Goal: Find contact information: Find contact information

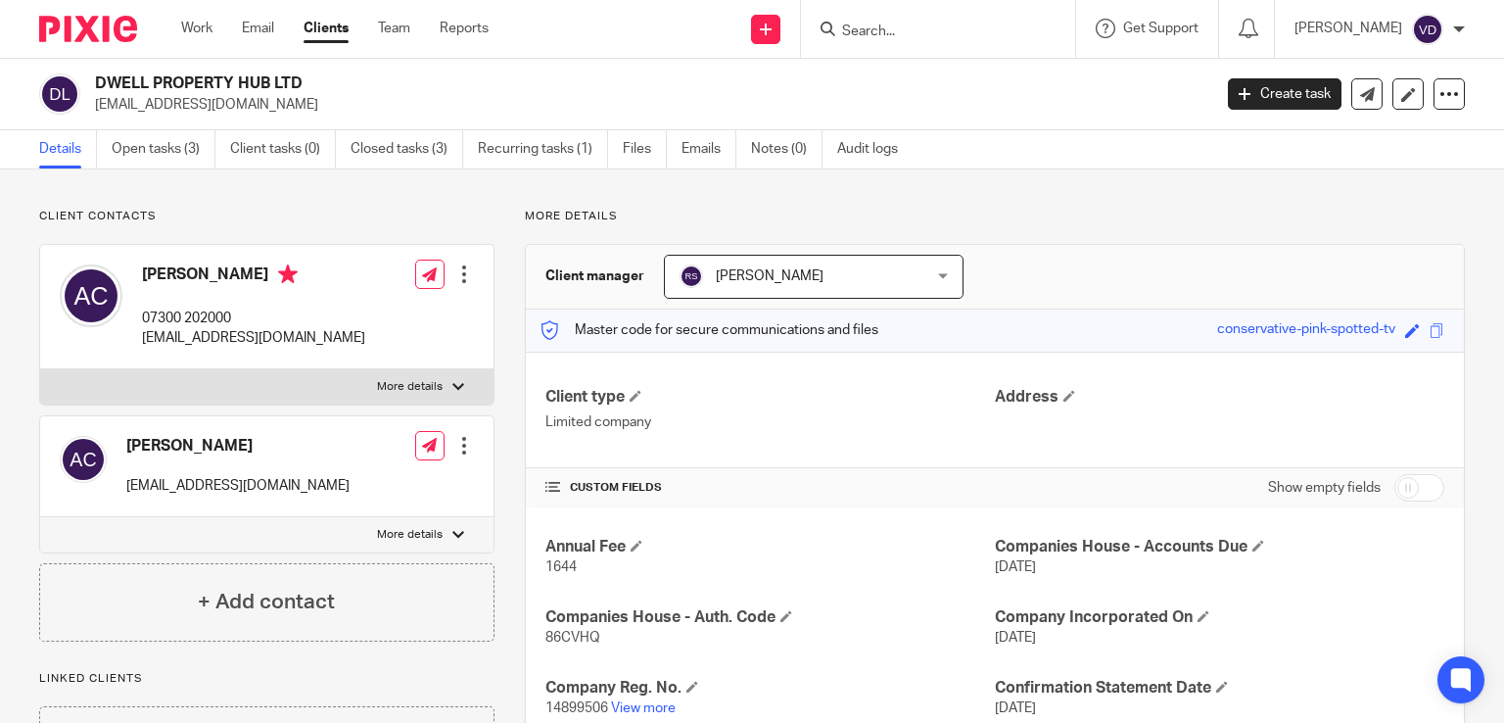
click at [903, 30] on input "Search" at bounding box center [928, 33] width 176 height 18
paste input "Betty"
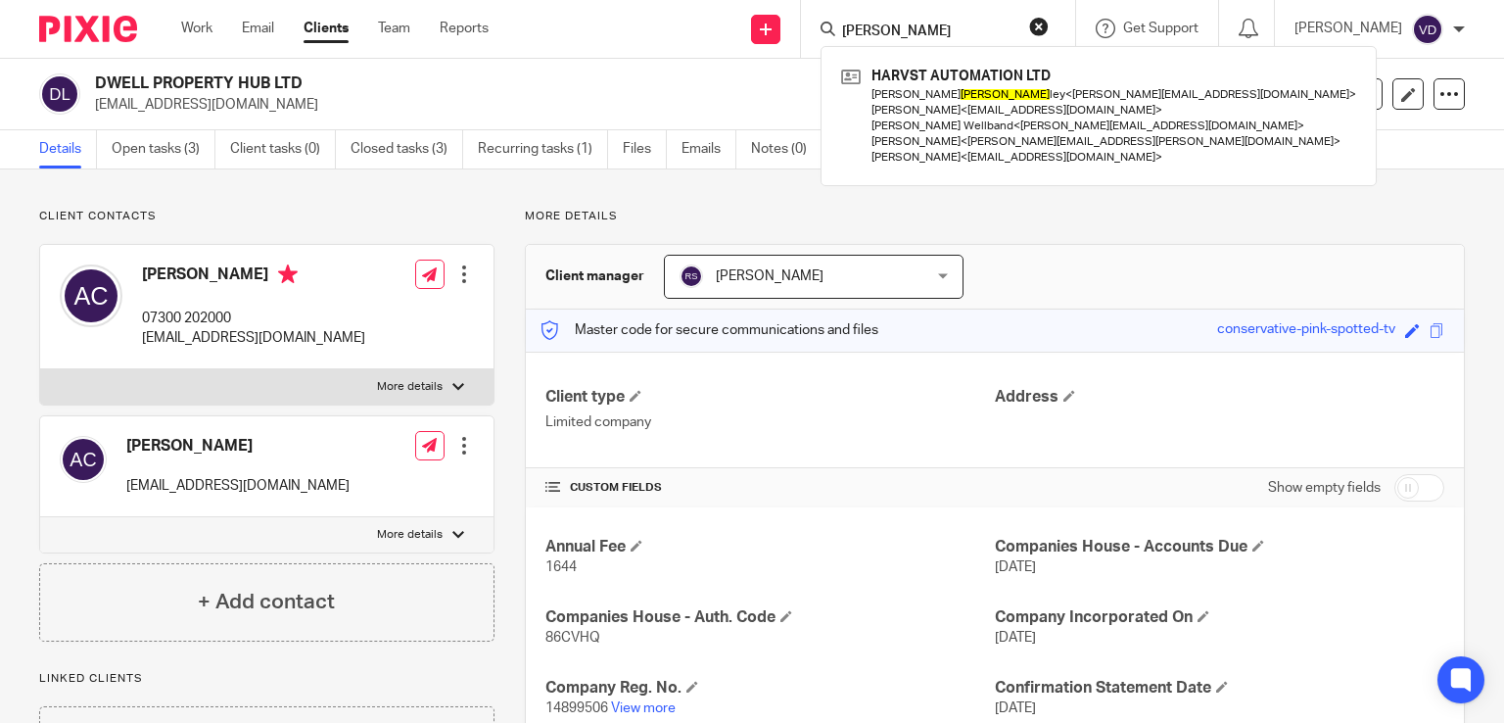
type input "Betty"
drag, startPoint x: 901, startPoint y: 29, endPoint x: 757, endPoint y: 34, distance: 144.1
click at [762, 32] on div "Send new email Create task Add client Betty HARVST AUTOMATION LTD Stacy Bette l…" at bounding box center [1011, 29] width 986 height 58
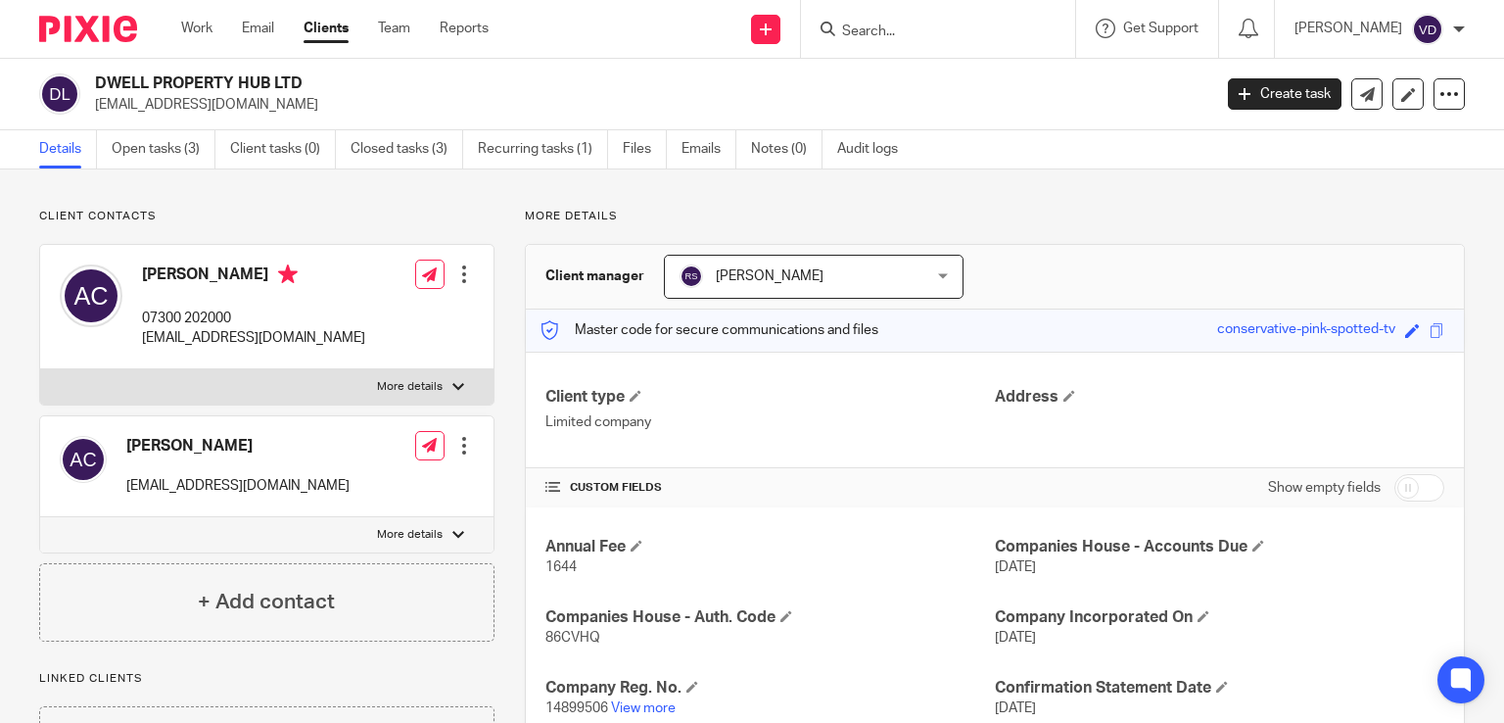
click at [951, 28] on input "Search" at bounding box center [928, 33] width 176 height 18
paste input "Cones"
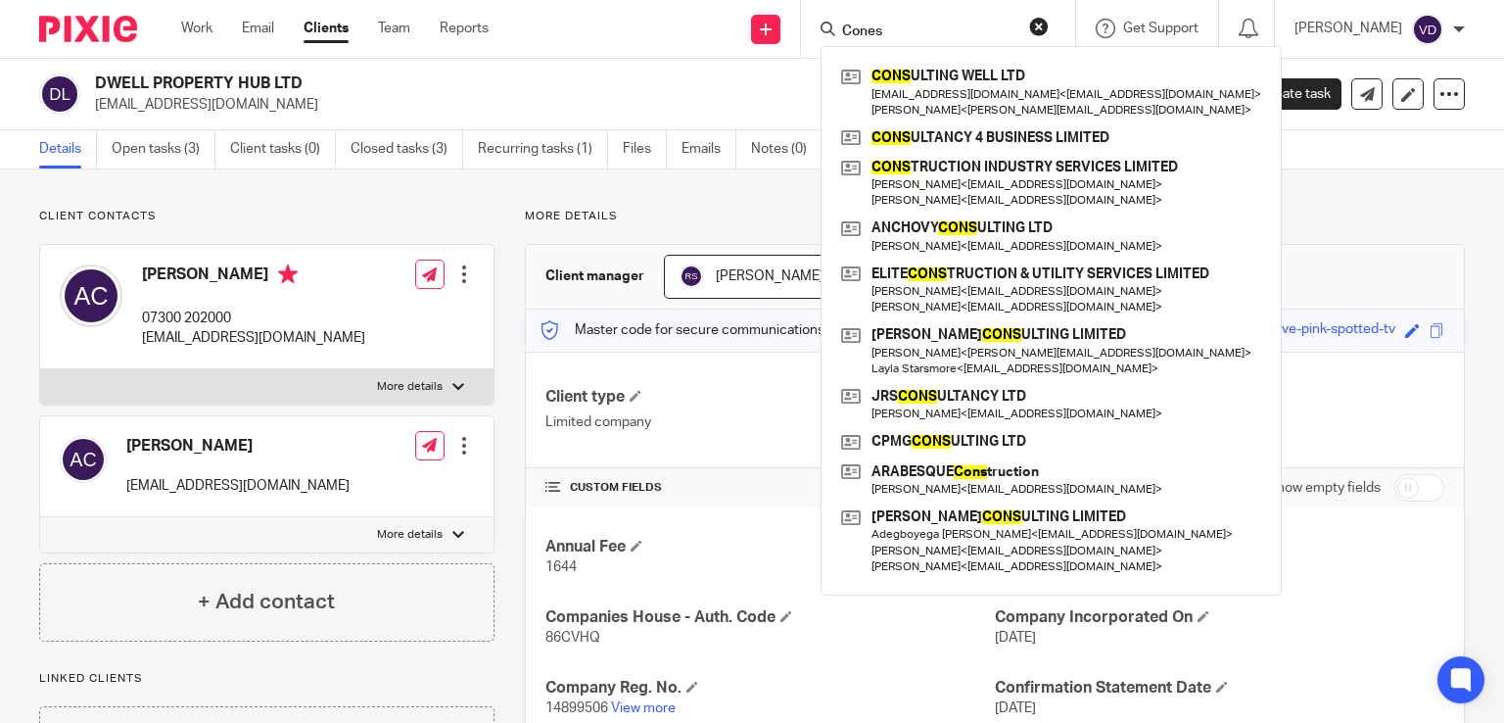
type input "Cones"
drag, startPoint x: 919, startPoint y: 31, endPoint x: 691, endPoint y: 18, distance: 228.6
click at [703, 14] on div "Send new email Create task Add client Cones CONS ULTING WELL LTD office@getsmar…" at bounding box center [1011, 29] width 986 height 58
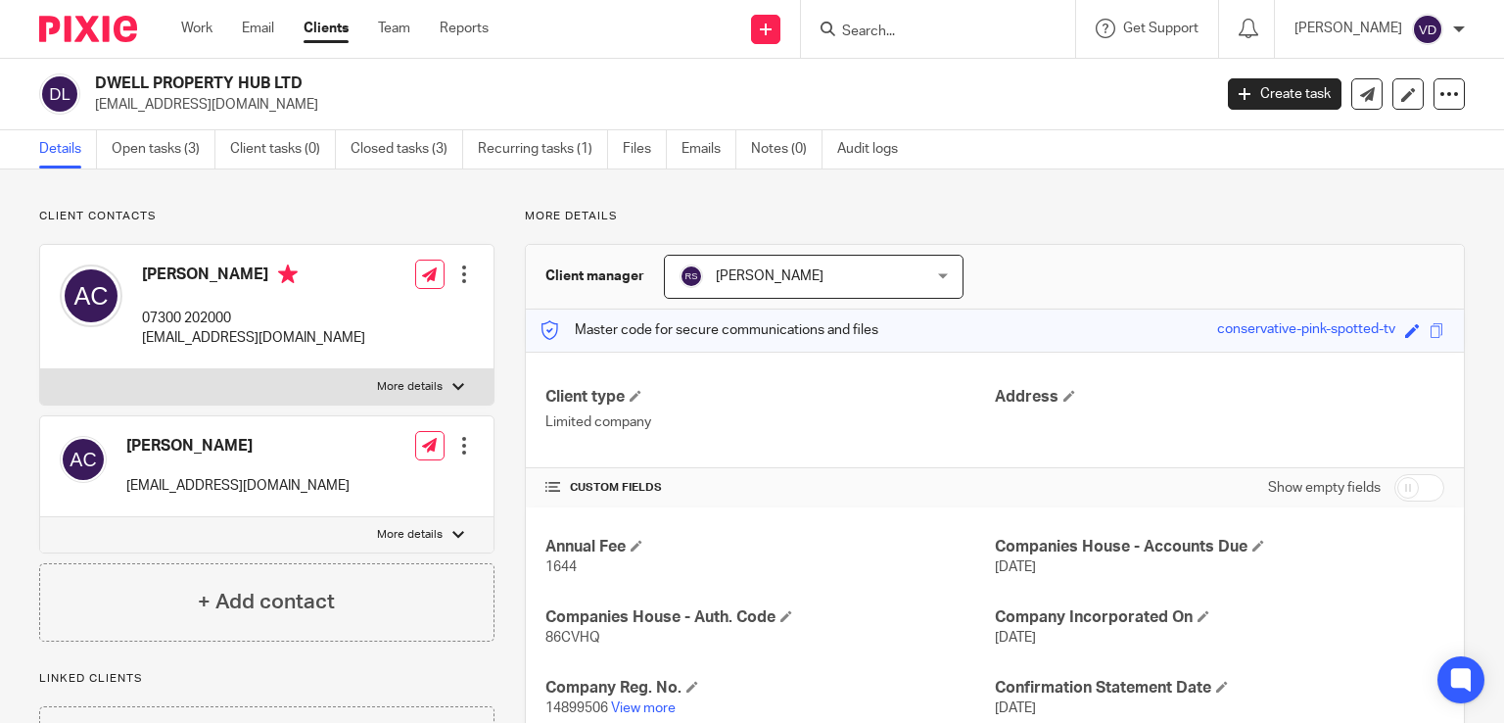
paste input "Betty"
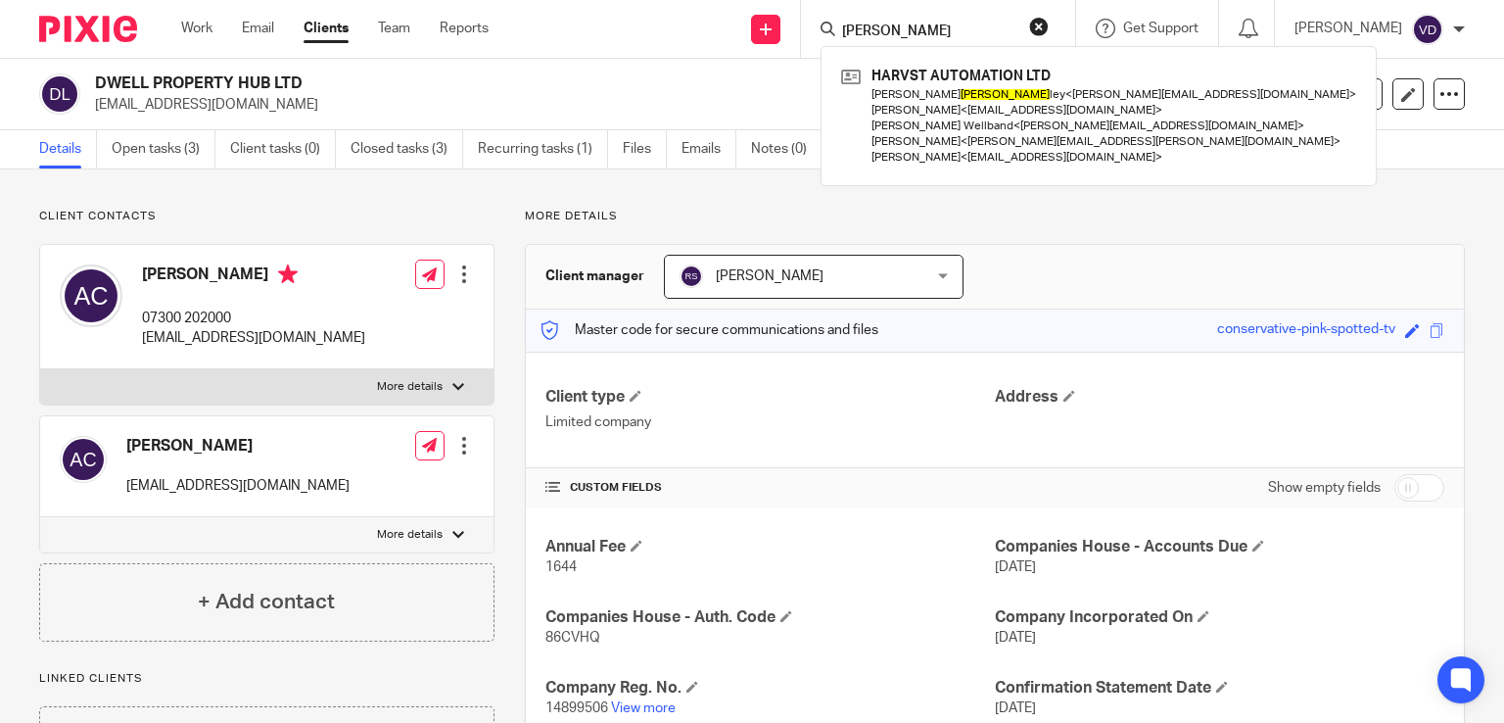
type input "Betty"
drag, startPoint x: 850, startPoint y: 42, endPoint x: 752, endPoint y: 54, distance: 98.6
click at [752, 54] on div "Send new email Create task Add client Betty HARVST AUTOMATION LTD Stacy Bette l…" at bounding box center [1011, 29] width 986 height 58
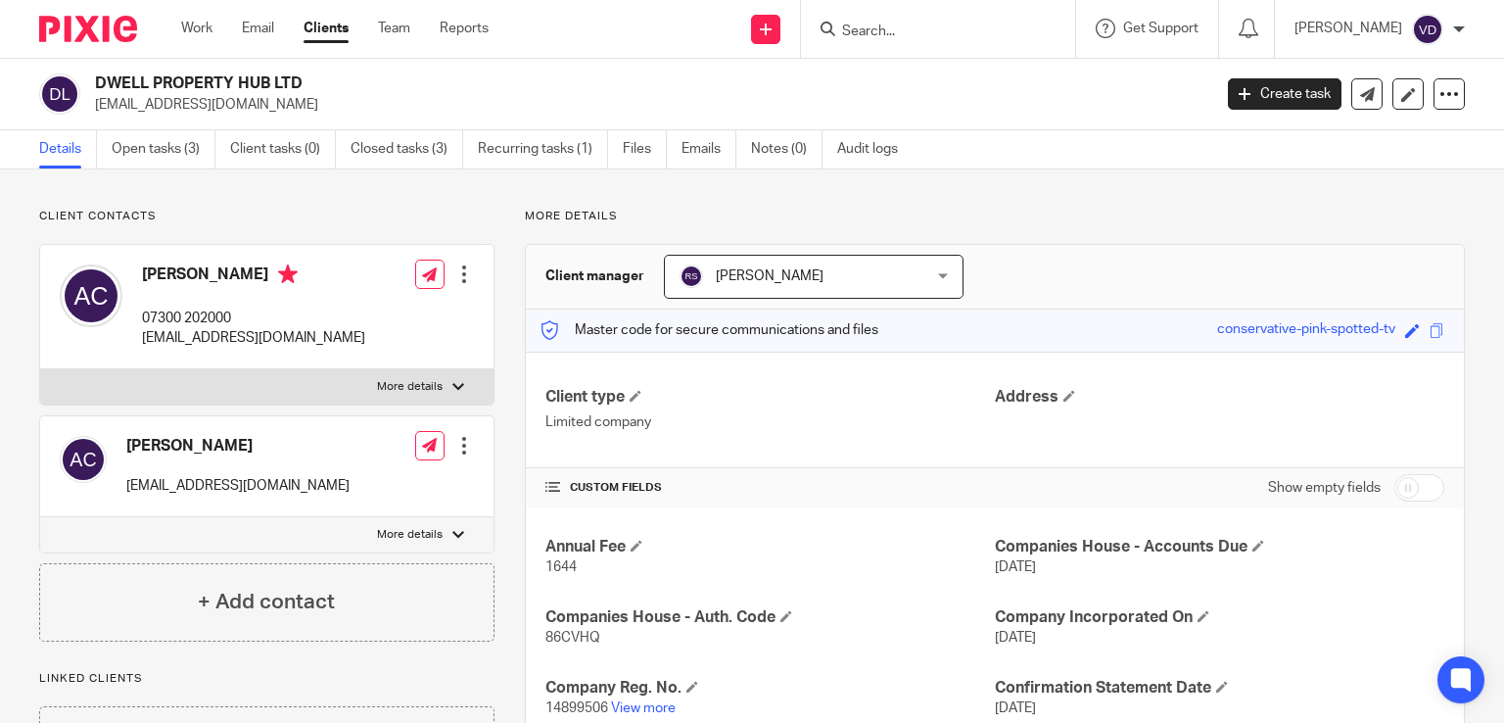
click at [961, 36] on input "Search" at bounding box center [928, 33] width 176 height 18
paste input "Karen"
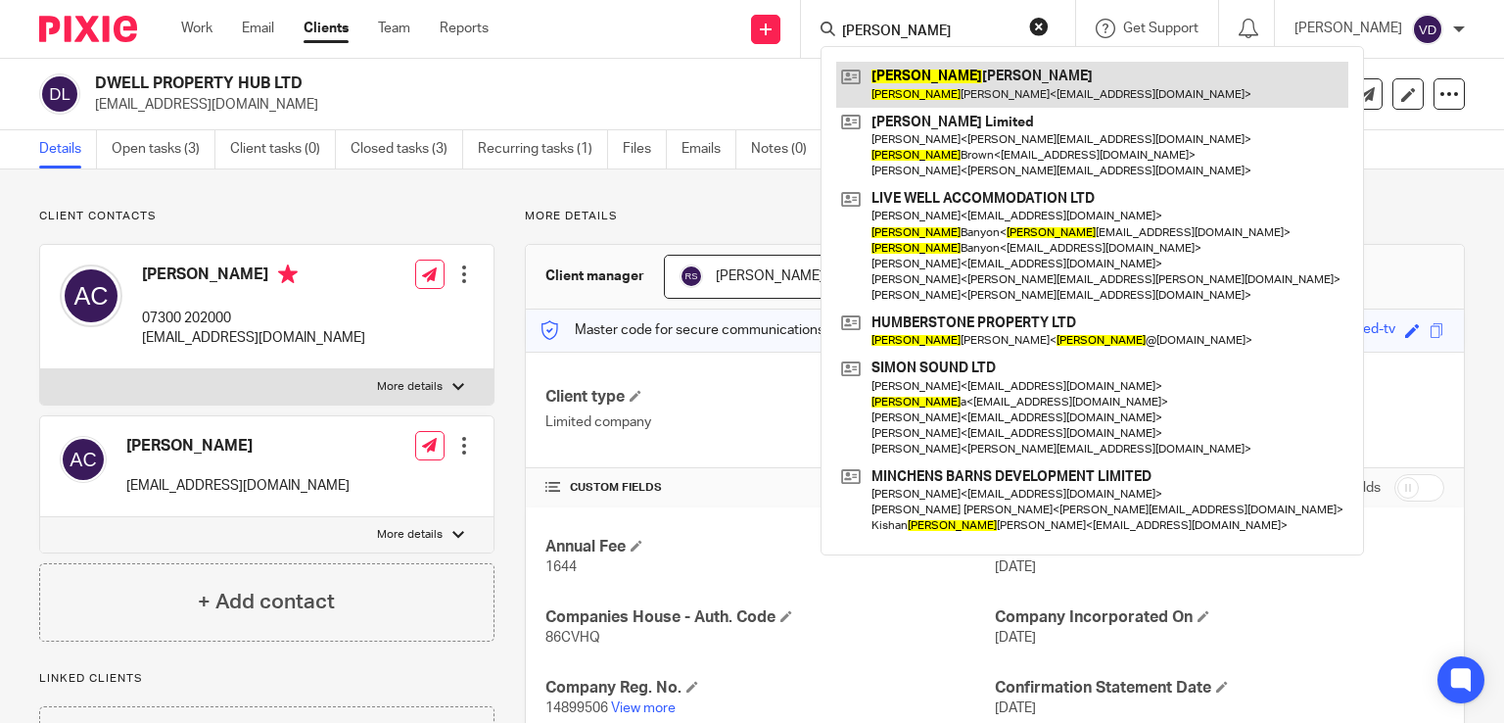
type input "Karen"
click at [946, 90] on link at bounding box center [1092, 84] width 512 height 45
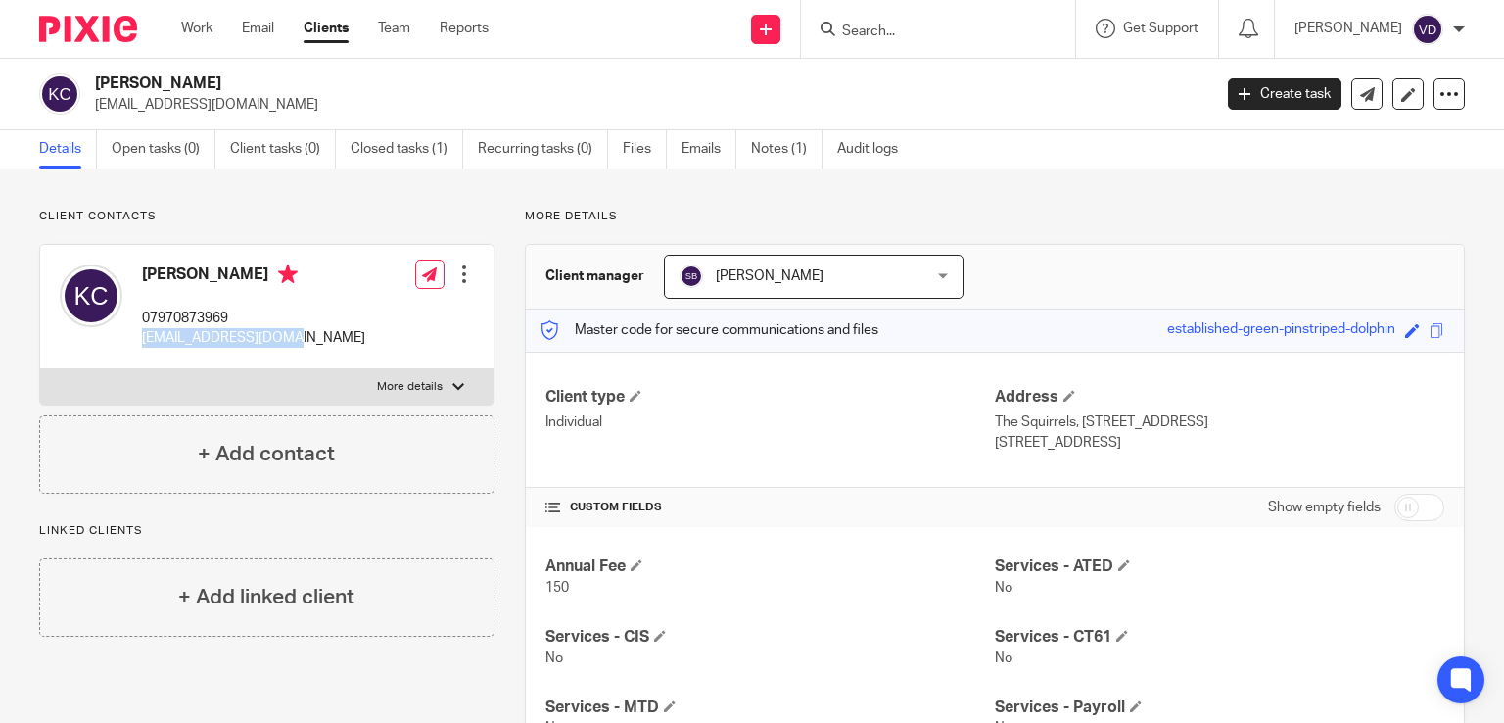
drag, startPoint x: 306, startPoint y: 342, endPoint x: 136, endPoint y: 342, distance: 169.4
click at [136, 342] on div "[PERSON_NAME] 07970873969 [EMAIL_ADDRESS][DOMAIN_NAME] Edit contact Create clie…" at bounding box center [266, 307] width 453 height 124
copy p "[EMAIL_ADDRESS][DOMAIN_NAME]"
drag, startPoint x: 251, startPoint y: 272, endPoint x: 142, endPoint y: 270, distance: 108.7
click at [142, 270] on h4 "[PERSON_NAME]" at bounding box center [253, 276] width 223 height 24
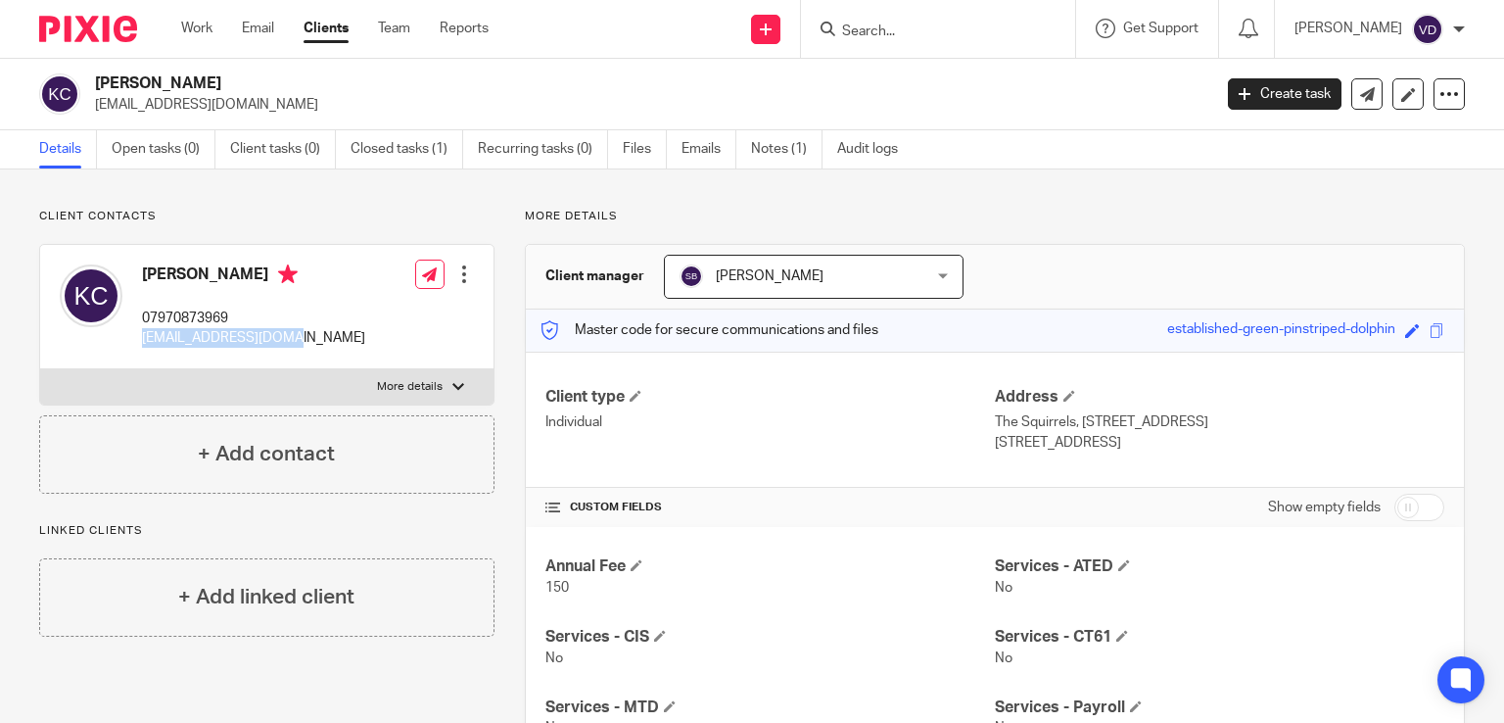
copy h4 "[PERSON_NAME]"
click at [930, 36] on input "Search" at bounding box center [928, 33] width 176 height 18
paste input "Couch"
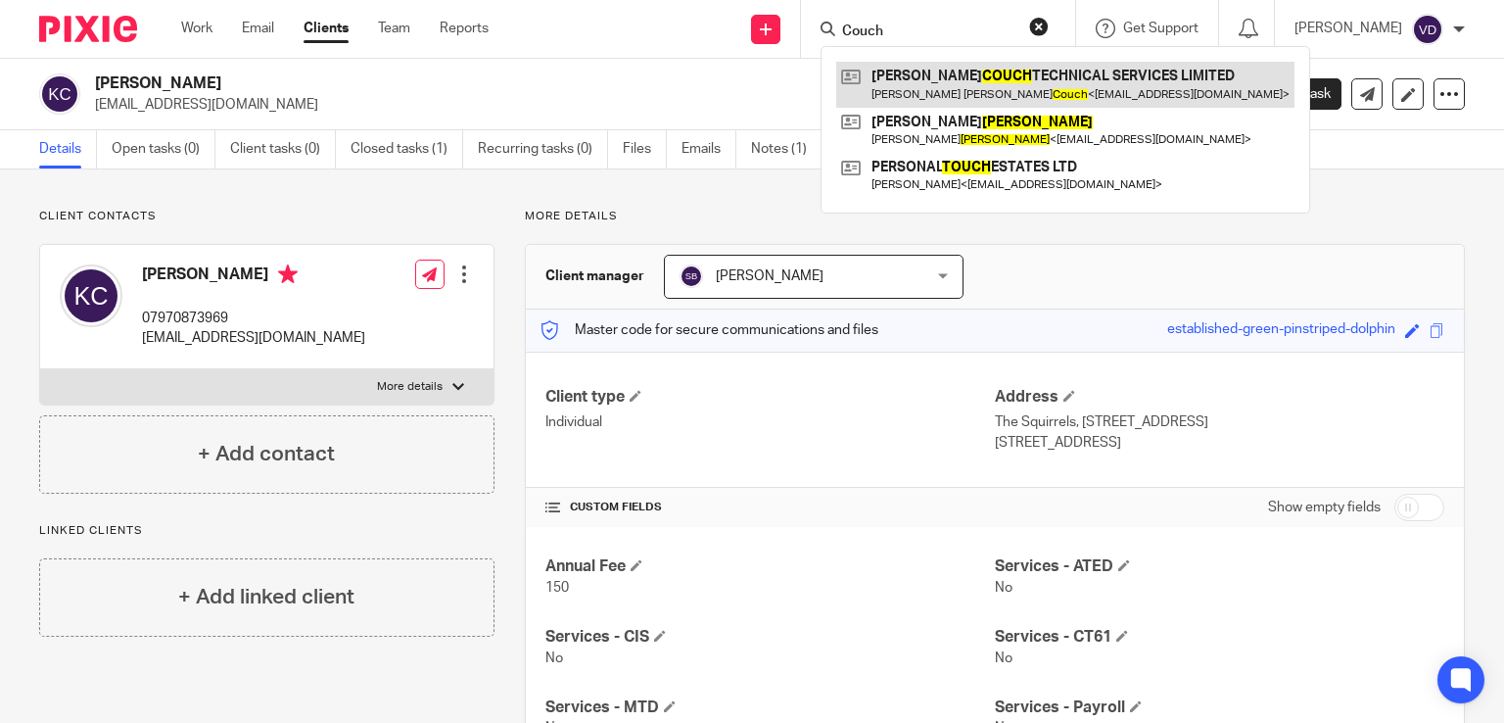
type input "Couch"
click at [1040, 75] on link at bounding box center [1065, 84] width 458 height 45
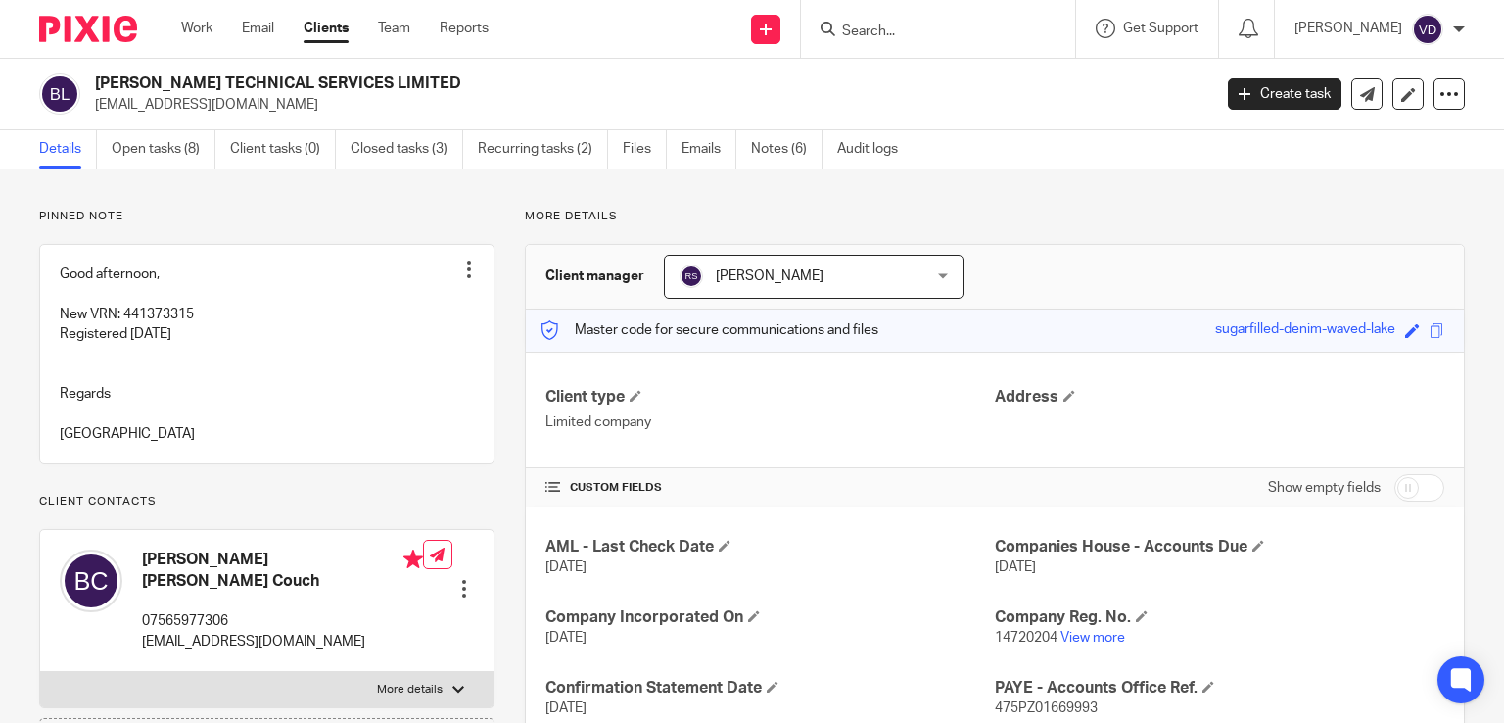
scroll to position [196, 0]
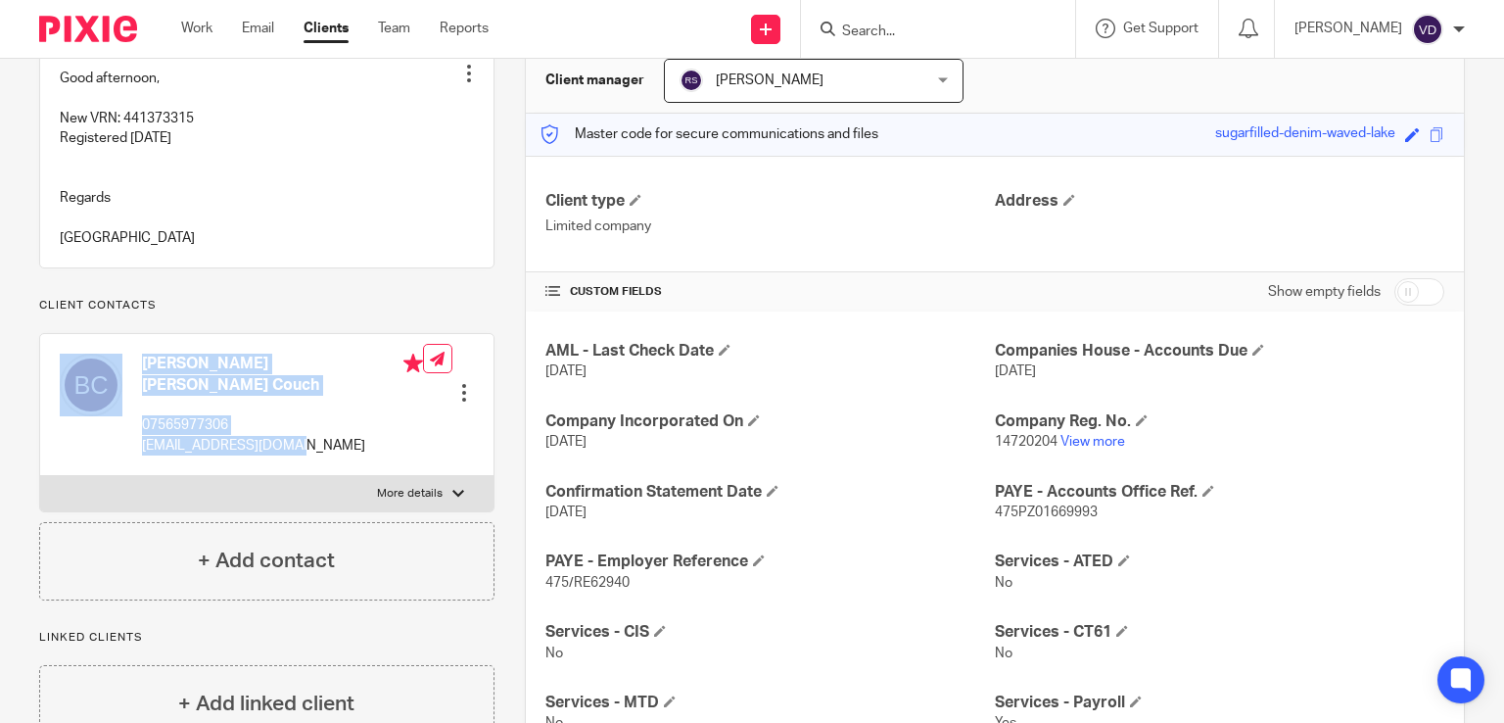
drag, startPoint x: 299, startPoint y: 449, endPoint x: 114, endPoint y: 453, distance: 185.2
click at [114, 453] on div "Barnaby James Morrison Couch 07565977306 barneycouch@gmail.com" at bounding box center [241, 404] width 363 height 121
click at [153, 453] on p "[EMAIL_ADDRESS][DOMAIN_NAME]" at bounding box center [282, 446] width 281 height 20
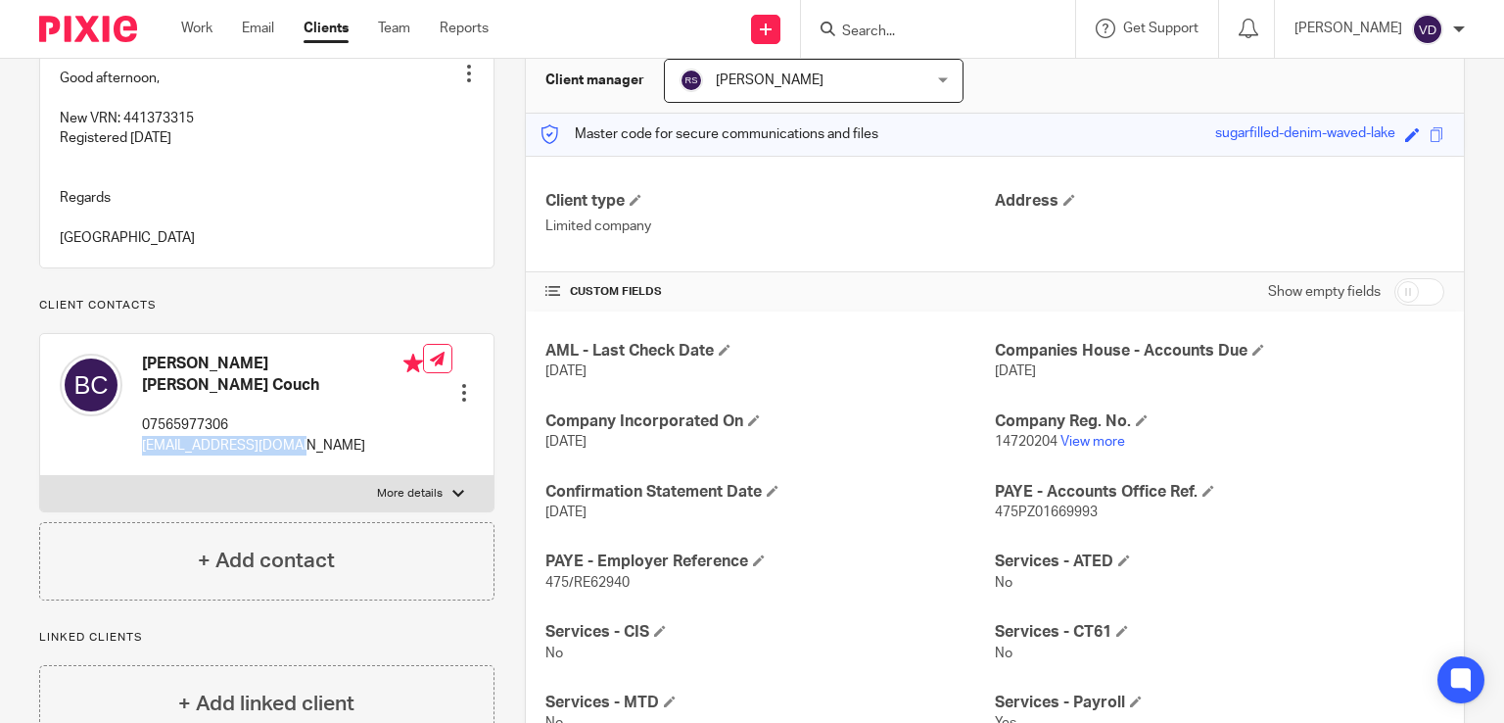
drag, startPoint x: 274, startPoint y: 451, endPoint x: 137, endPoint y: 453, distance: 137.1
click at [137, 453] on div "Barnaby James Morrison Couch 07565977306 barneycouch@gmail.com" at bounding box center [241, 404] width 363 height 121
copy p "[EMAIL_ADDRESS][DOMAIN_NAME]"
click at [889, 24] on input "Search" at bounding box center [928, 33] width 176 height 18
paste input "CREE LLP"
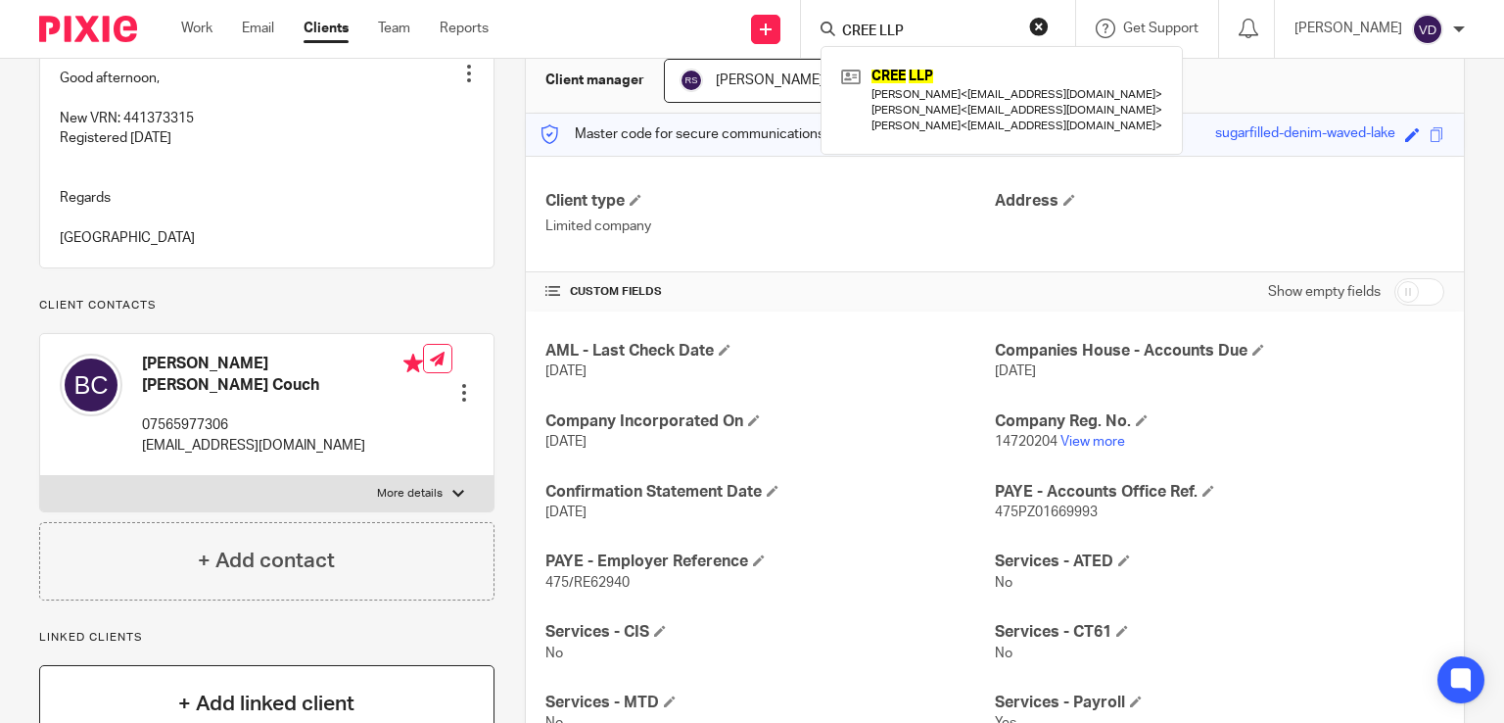
type input "CREE LLP"
drag, startPoint x: 942, startPoint y: 26, endPoint x: 777, endPoint y: 45, distance: 166.6
click at [780, 44] on div "Send new email Create task Add client CREE LLP CREE LLP Vineet Gupta < vineetgu…" at bounding box center [1011, 29] width 986 height 58
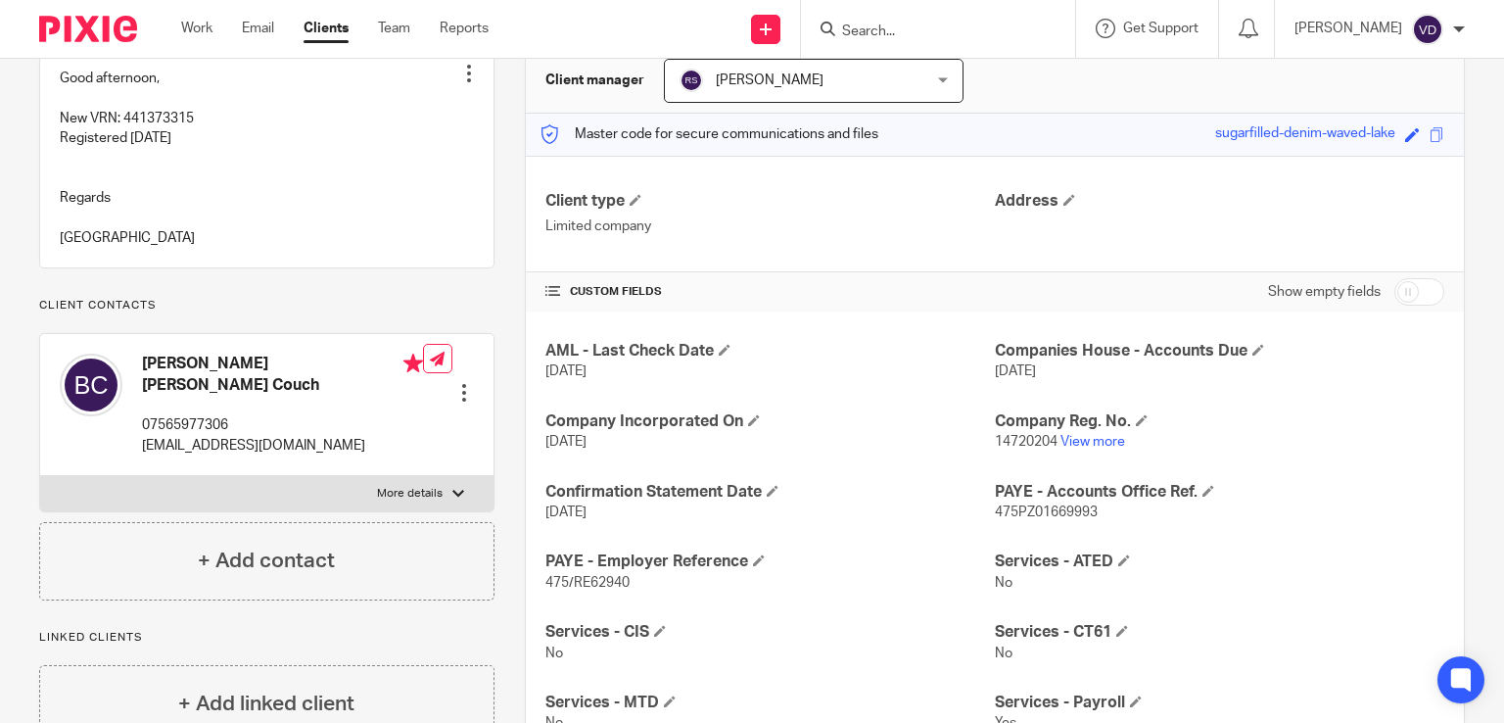
paste input "Amanda"
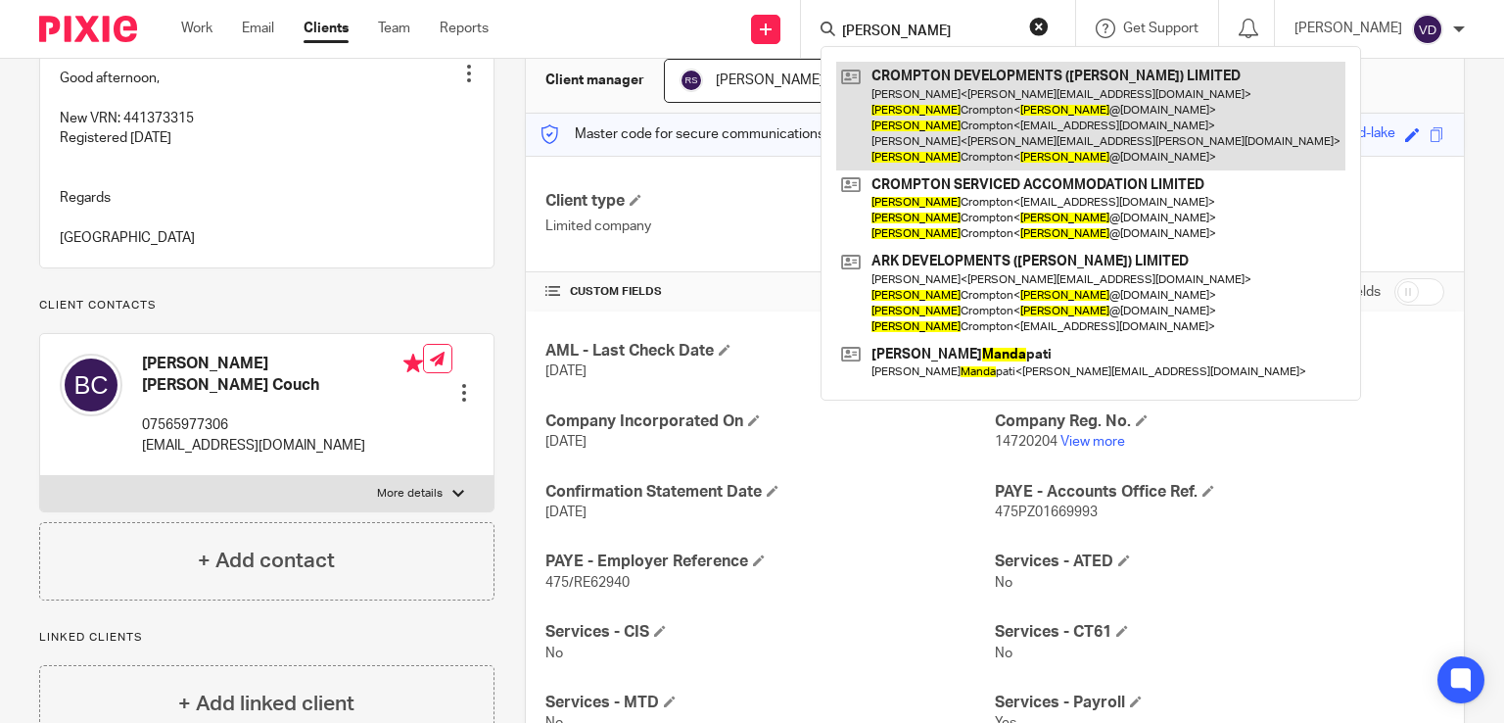
type input "Amanda"
click at [936, 130] on link at bounding box center [1090, 116] width 509 height 109
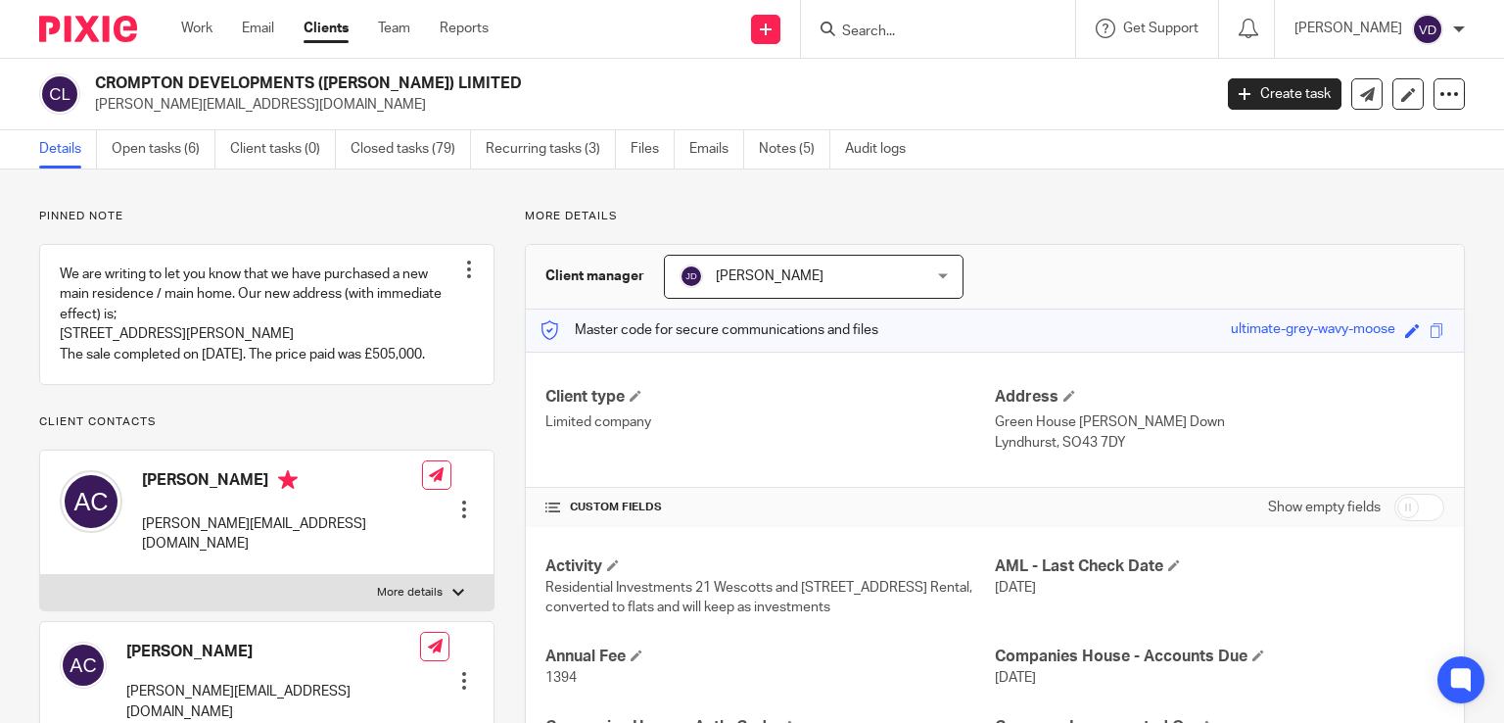
scroll to position [98, 0]
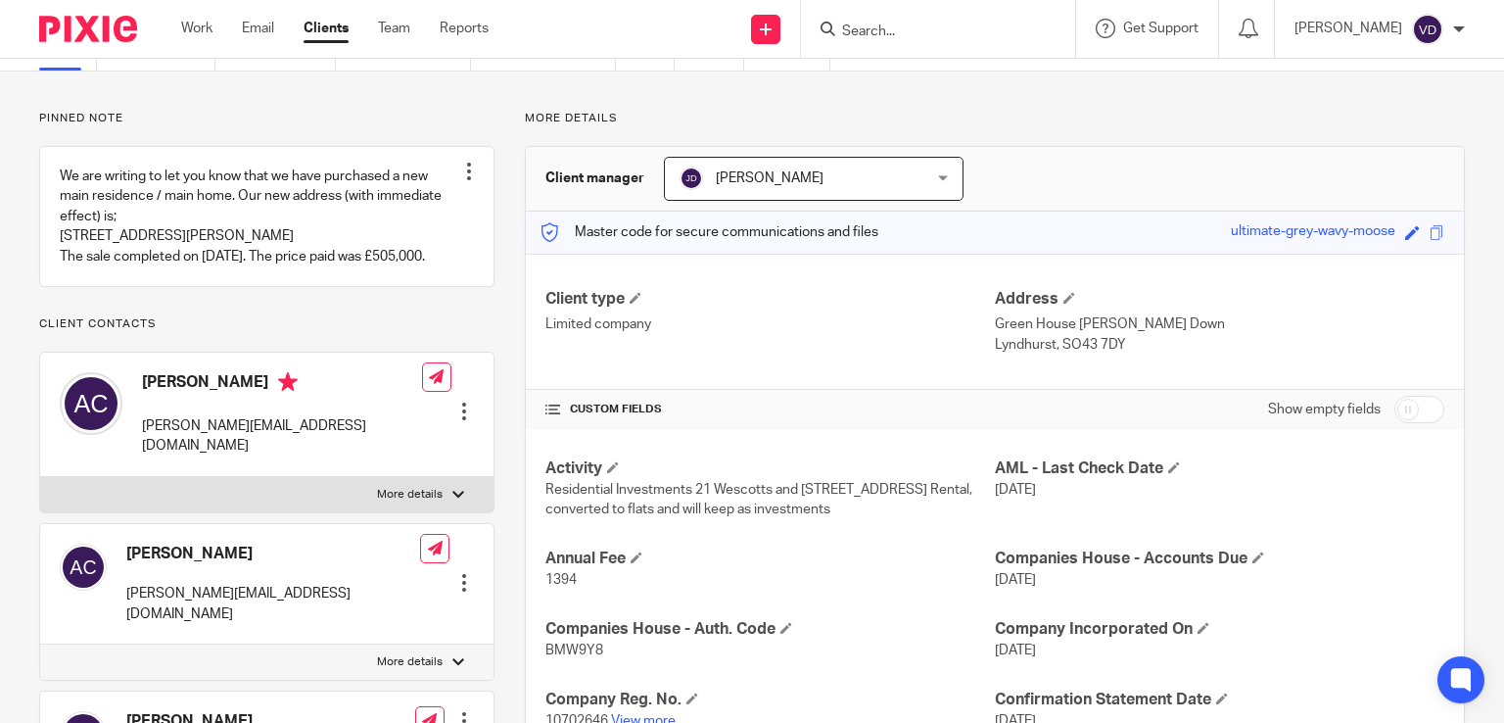
click at [322, 477] on div "Amanda Crompton amanda@cromptonsa.co.uk Edit contact Create client from contact…" at bounding box center [266, 415] width 453 height 124
drag, startPoint x: 323, startPoint y: 522, endPoint x: 144, endPoint y: 522, distance: 179.2
click at [144, 477] on div "Amanda Crompton amanda@cromptonsa.co.uk Edit contact Create client from contact…" at bounding box center [266, 415] width 453 height 124
copy p "amanda@cromptonsa.co.uk"
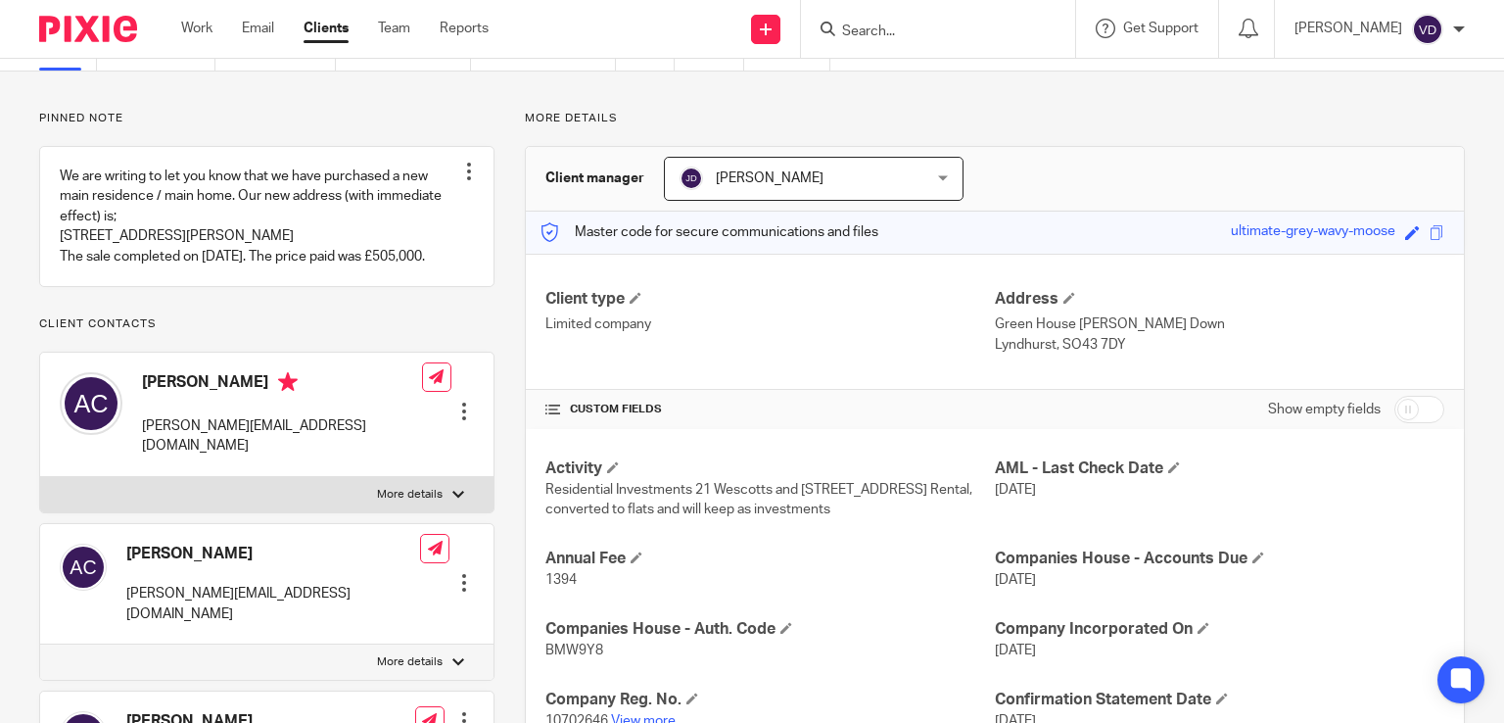
drag, startPoint x: 327, startPoint y: 526, endPoint x: 141, endPoint y: 525, distance: 186.1
click at [141, 477] on div "Amanda Crompton amanda@cromptonsa.co.uk Edit contact Create client from contact…" at bounding box center [266, 415] width 453 height 124
copy p "amanda@cromptonsa.co.uk"
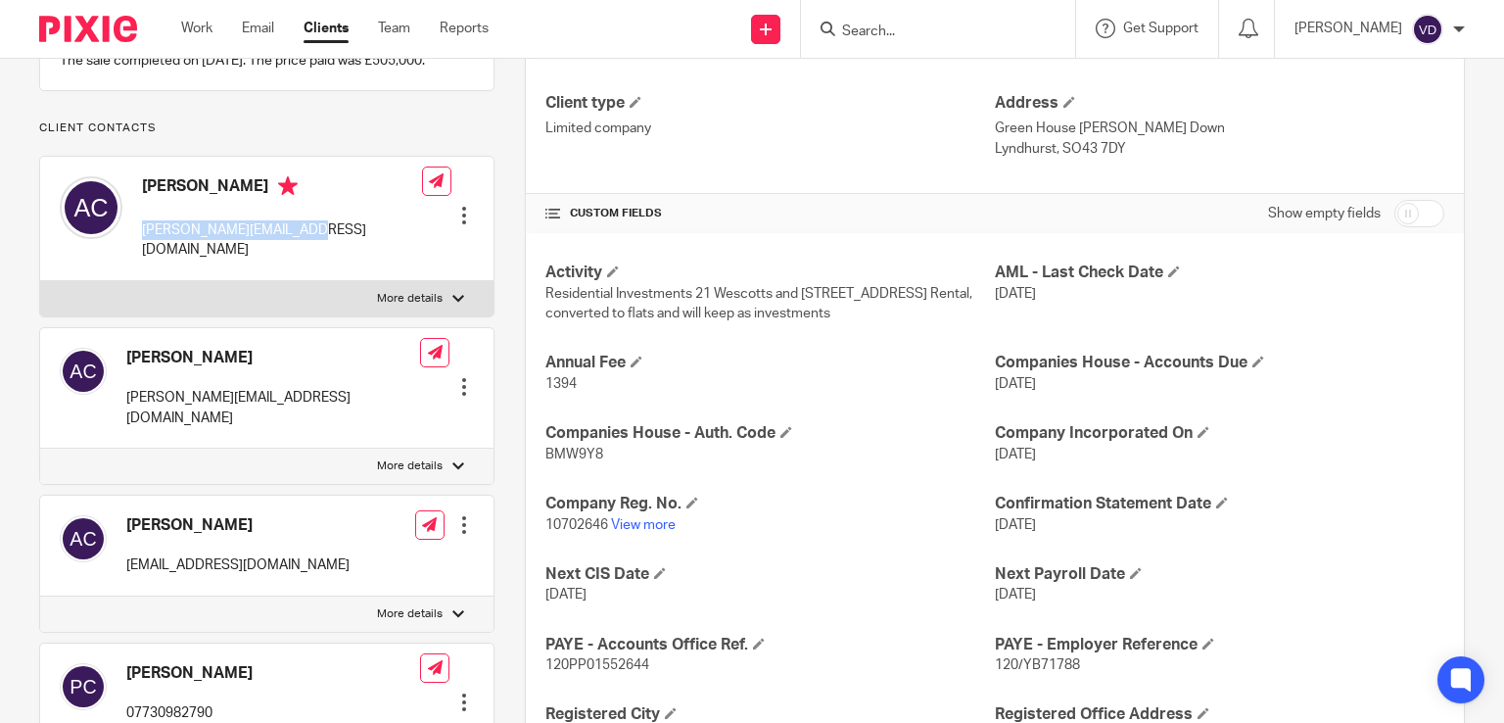
scroll to position [686, 0]
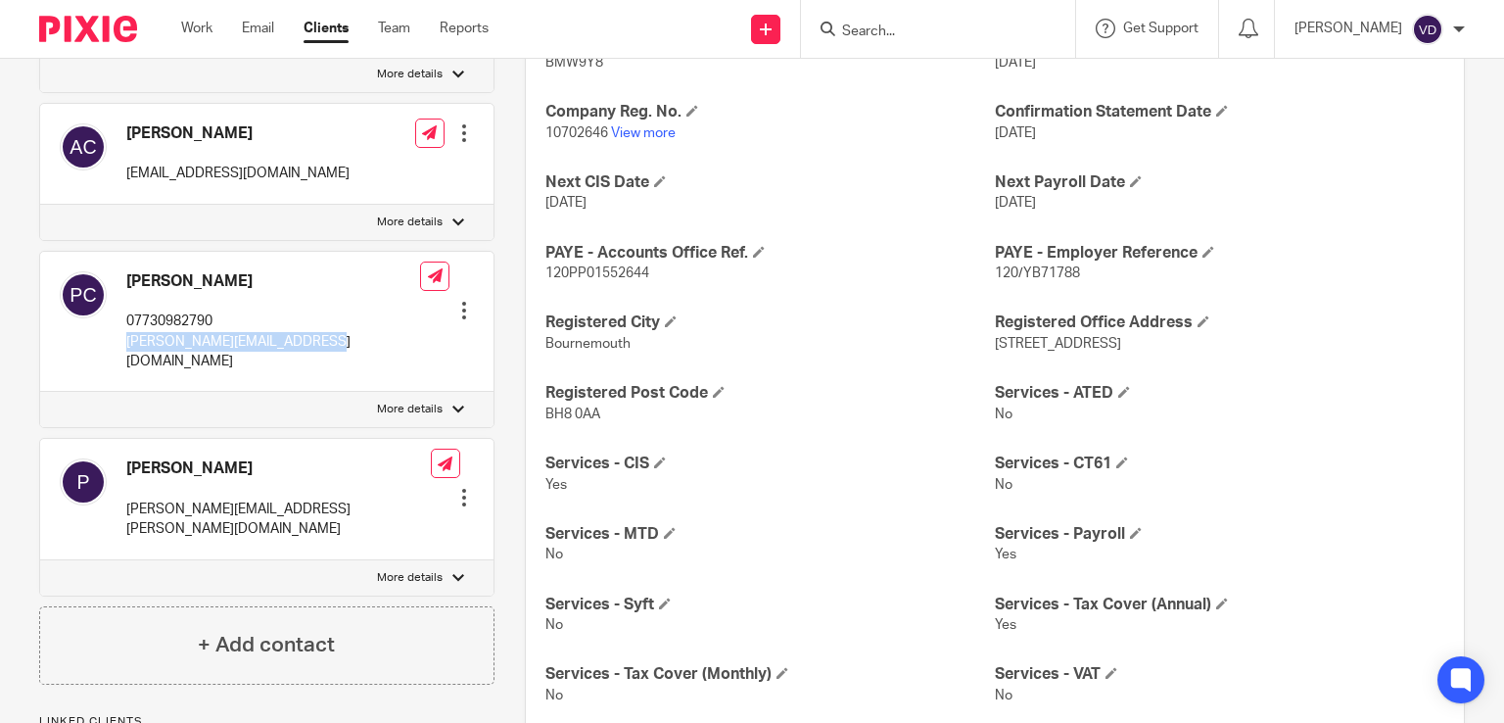
drag, startPoint x: 326, startPoint y: 402, endPoint x: 129, endPoint y: 412, distance: 197.2
click at [129, 393] on div "Peter Crompton 07730982790 peter.crompton69@icloud.com Edit contact Create clie…" at bounding box center [266, 322] width 453 height 141
copy p "peter.crompton69@icloud.com"
click at [856, 27] on input "Search" at bounding box center [928, 33] width 176 height 18
paste input "Cudjoe"
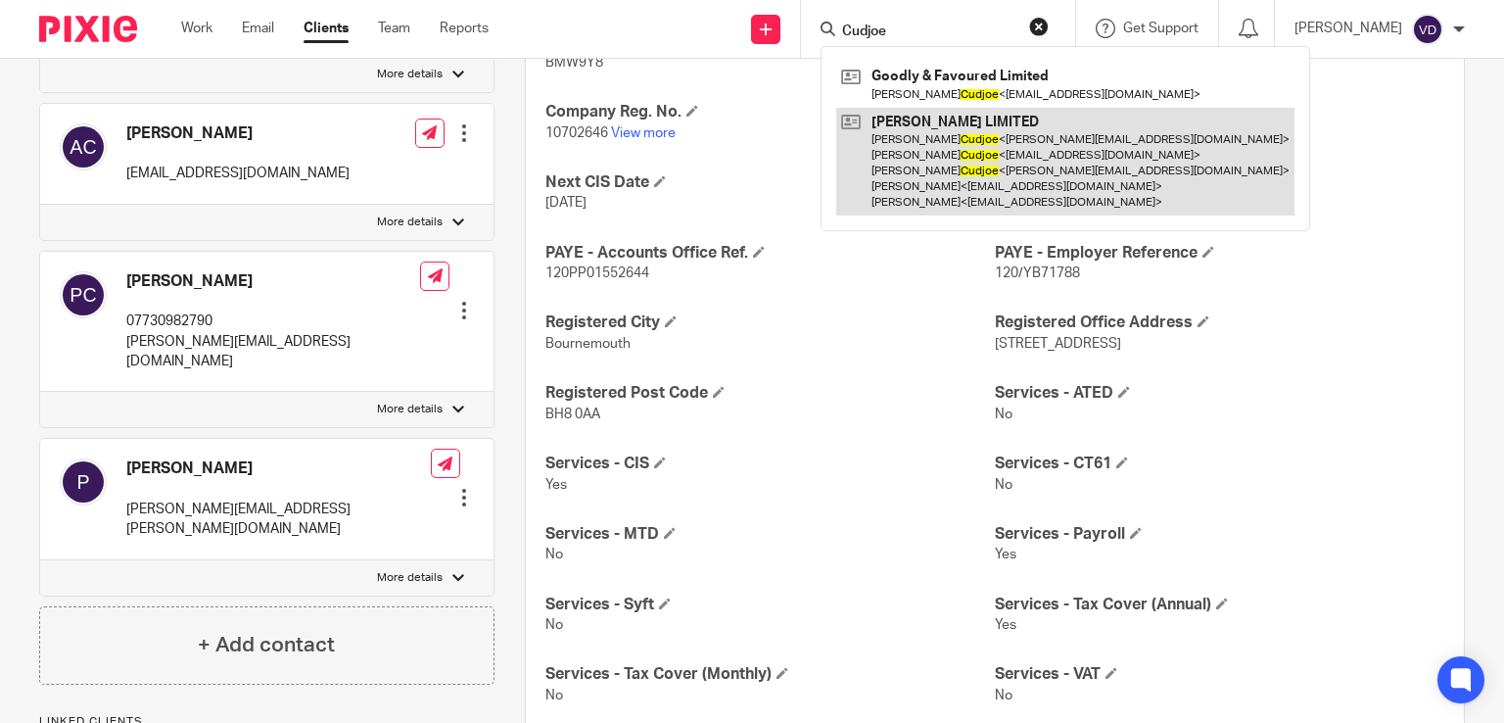
type input "Cudjoe"
click at [939, 160] on link at bounding box center [1065, 162] width 458 height 109
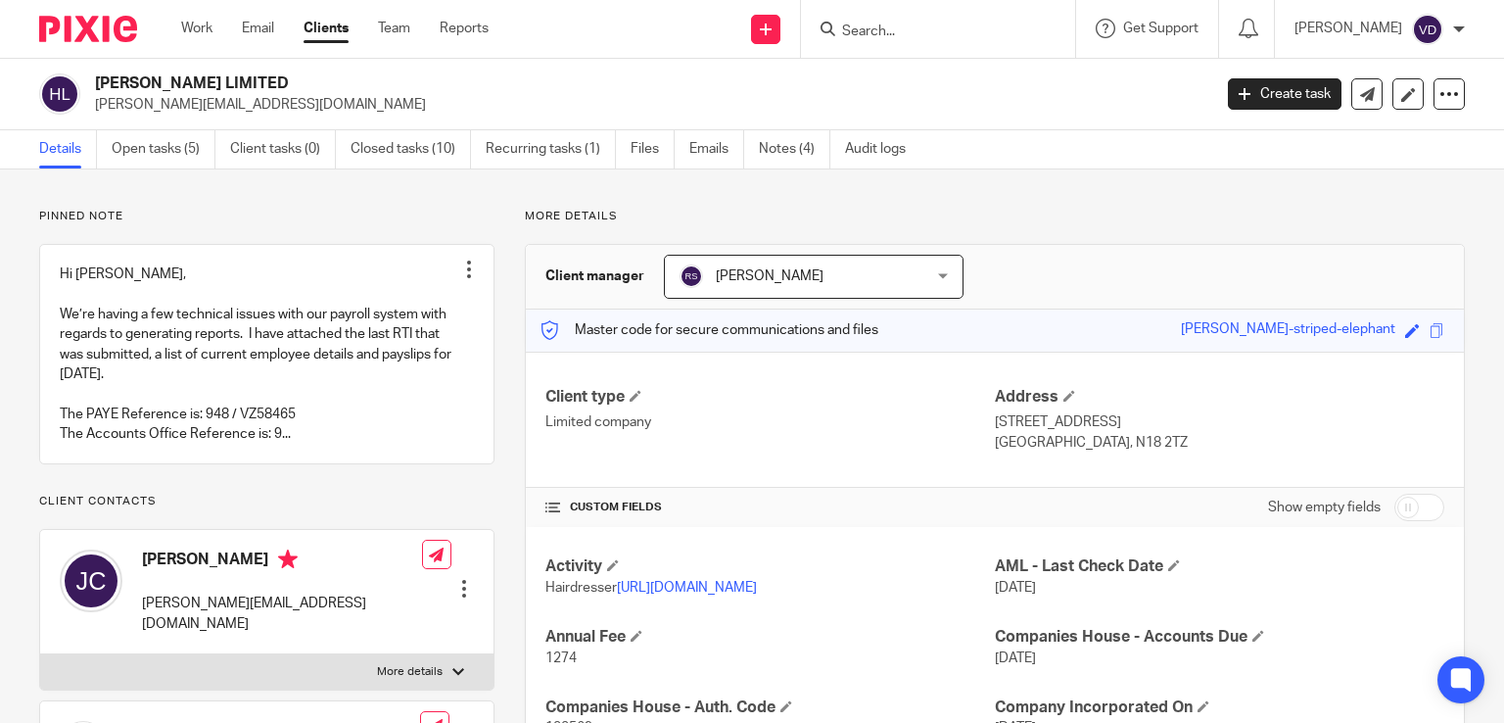
scroll to position [196, 0]
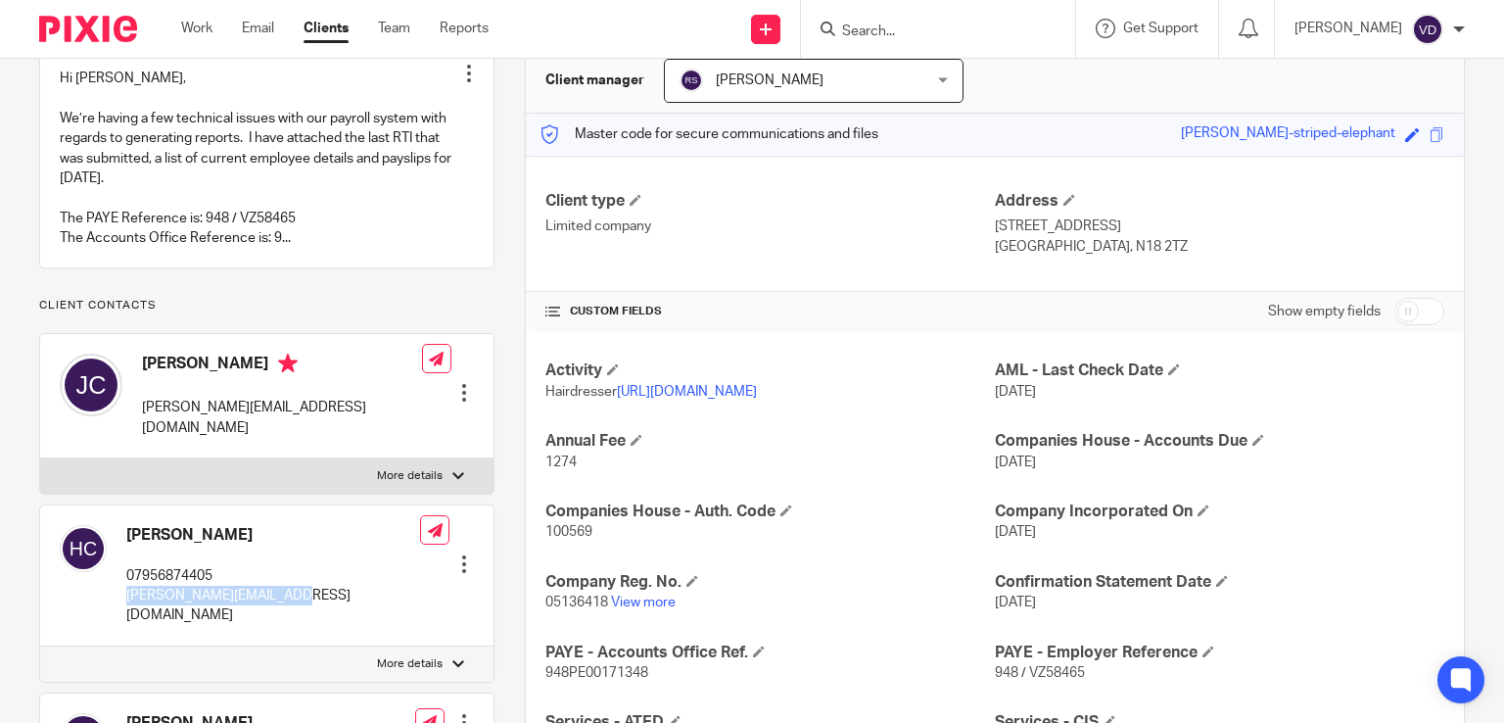
drag, startPoint x: 297, startPoint y: 593, endPoint x: 122, endPoint y: 593, distance: 174.3
click at [122, 593] on div "[PERSON_NAME] 07956874405 [PERSON_NAME][EMAIL_ADDRESS][DOMAIN_NAME] Edit contac…" at bounding box center [266, 575] width 453 height 141
copy p "[PERSON_NAME][EMAIL_ADDRESS][DOMAIN_NAME]"
click at [915, 31] on input "Search" at bounding box center [928, 33] width 176 height 18
paste input "Cudjoe"
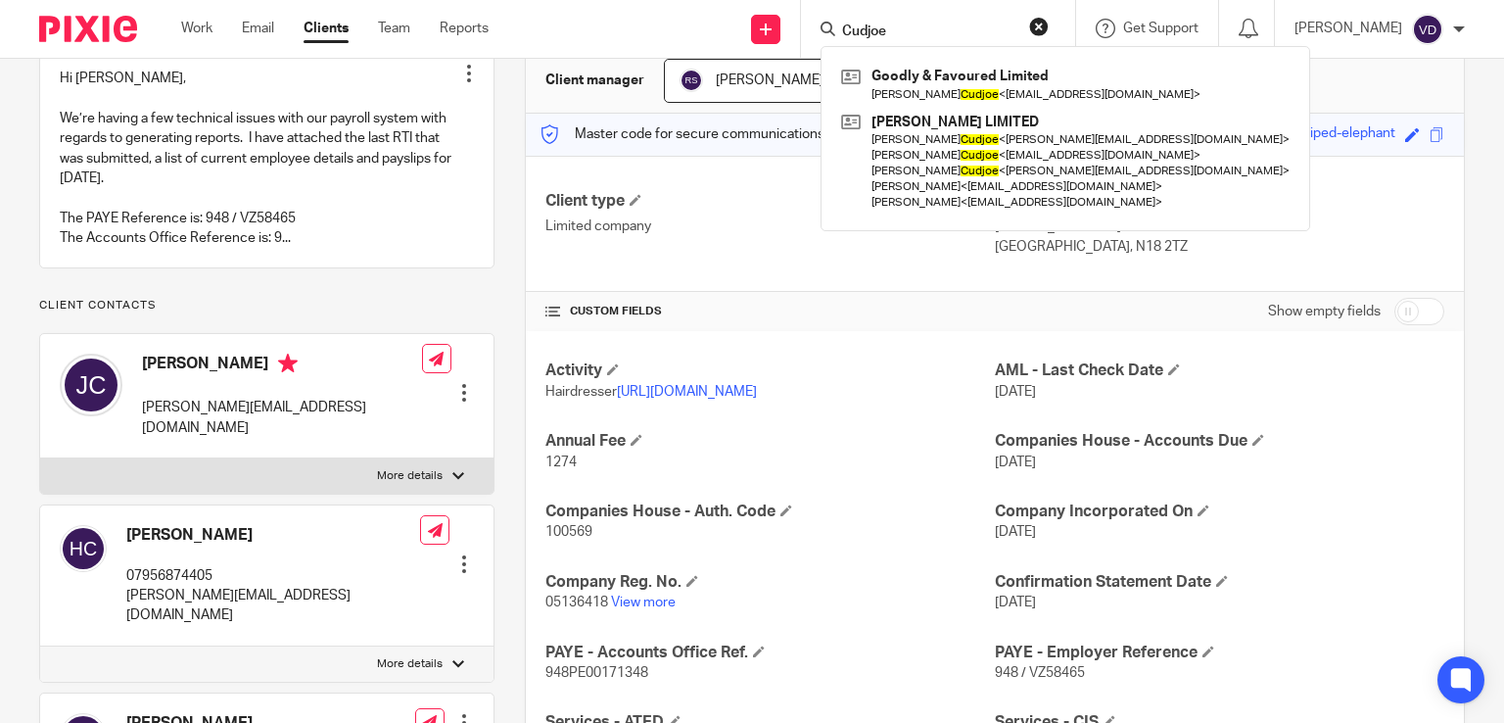
type input "Cudjoe"
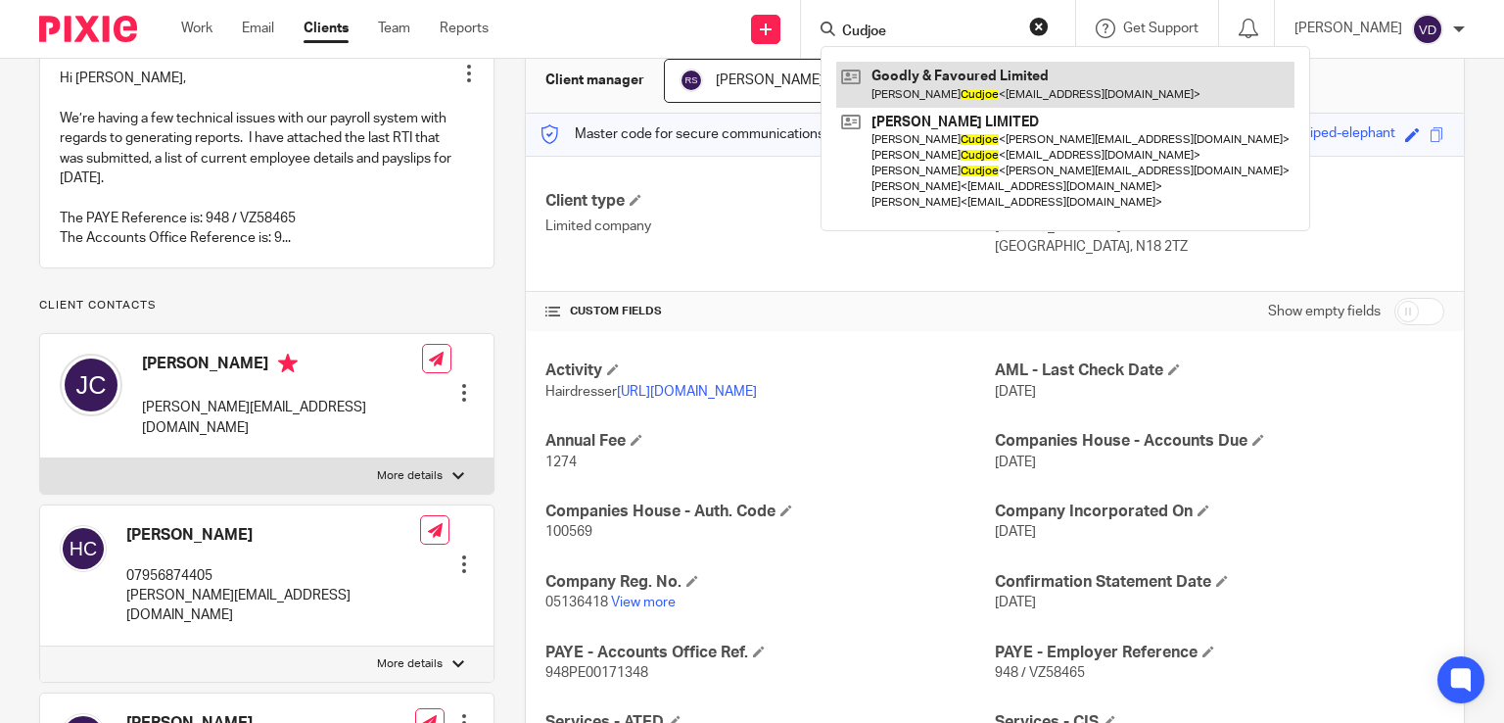
click at [950, 83] on link at bounding box center [1065, 84] width 458 height 45
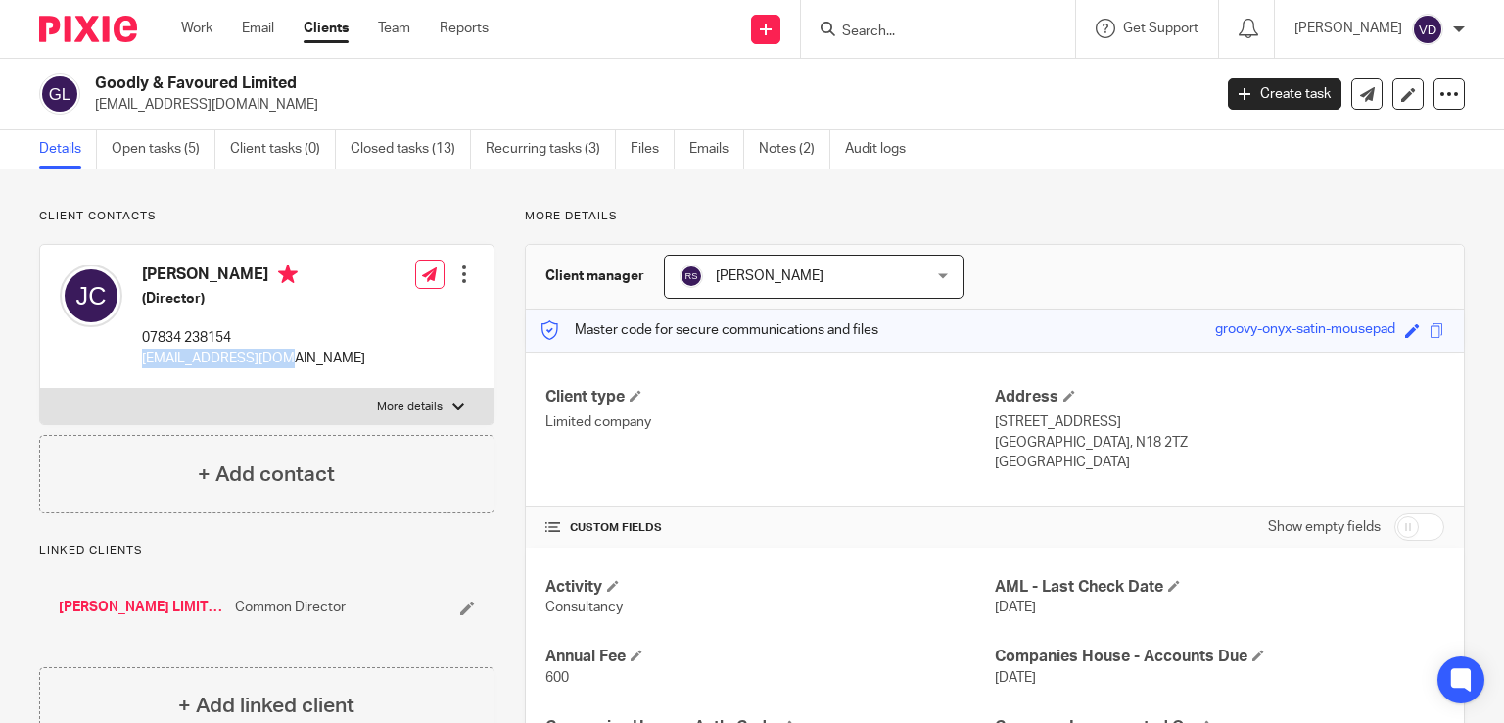
drag, startPoint x: 285, startPoint y: 358, endPoint x: 141, endPoint y: 352, distance: 144.1
click at [141, 352] on div "Joe Cudjoe (Director) 07834 238154 jcudjoe@hotmail.com Edit contact Create clie…" at bounding box center [266, 317] width 453 height 144
copy p "jcudjoe@hotmail.com"
click at [858, 31] on input "Search" at bounding box center [928, 33] width 176 height 18
paste input "Phiroze"
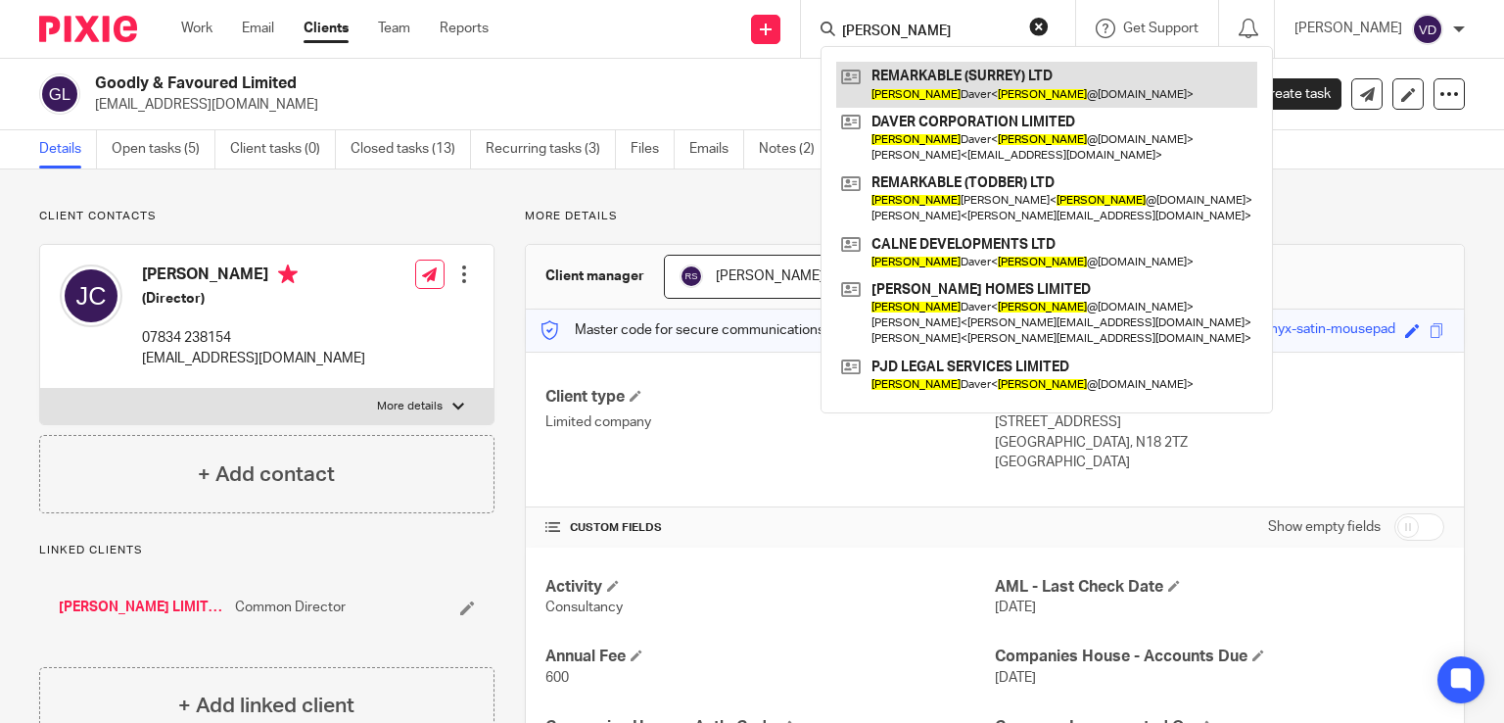
type input "Phiroze"
click at [956, 103] on link at bounding box center [1046, 84] width 421 height 45
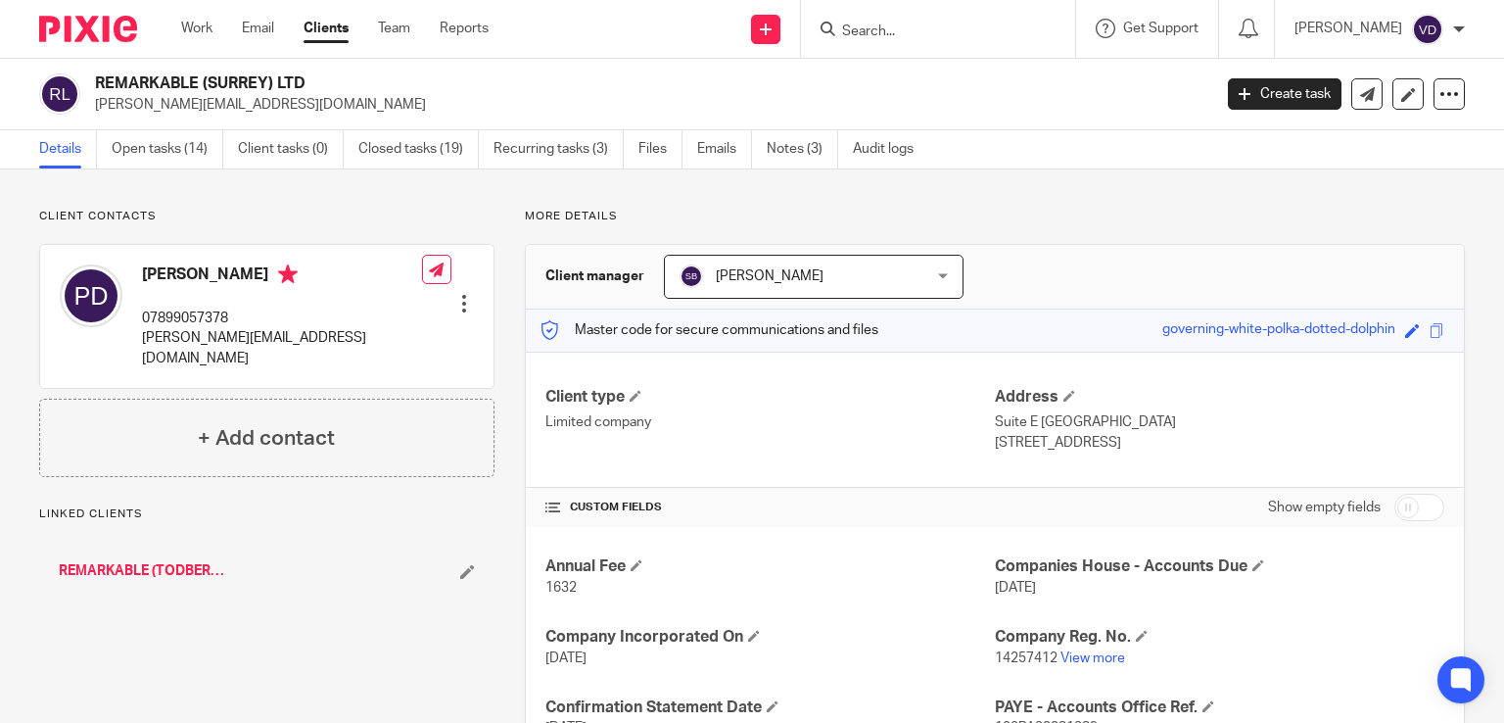
drag, startPoint x: 245, startPoint y: 273, endPoint x: 140, endPoint y: 274, distance: 104.8
click at [140, 274] on div "Phiroze Daver 07899057378 phiroze@remarkablelandpartners.com" at bounding box center [241, 316] width 362 height 123
copy h4 "Phiroze Daver"
click at [847, 35] on input "Search" at bounding box center [928, 33] width 176 height 18
paste input "Suzi"
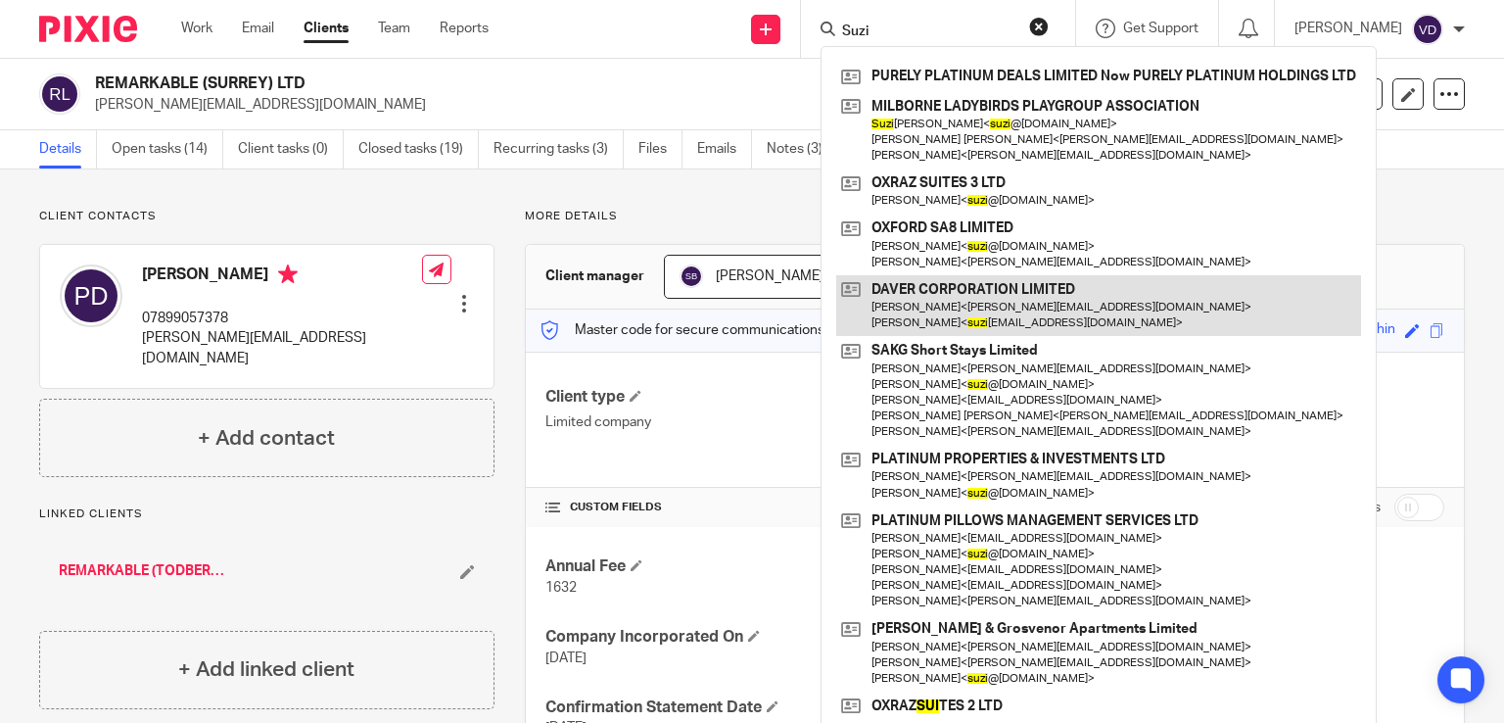
type input "Suzi"
click at [952, 322] on link at bounding box center [1098, 305] width 525 height 61
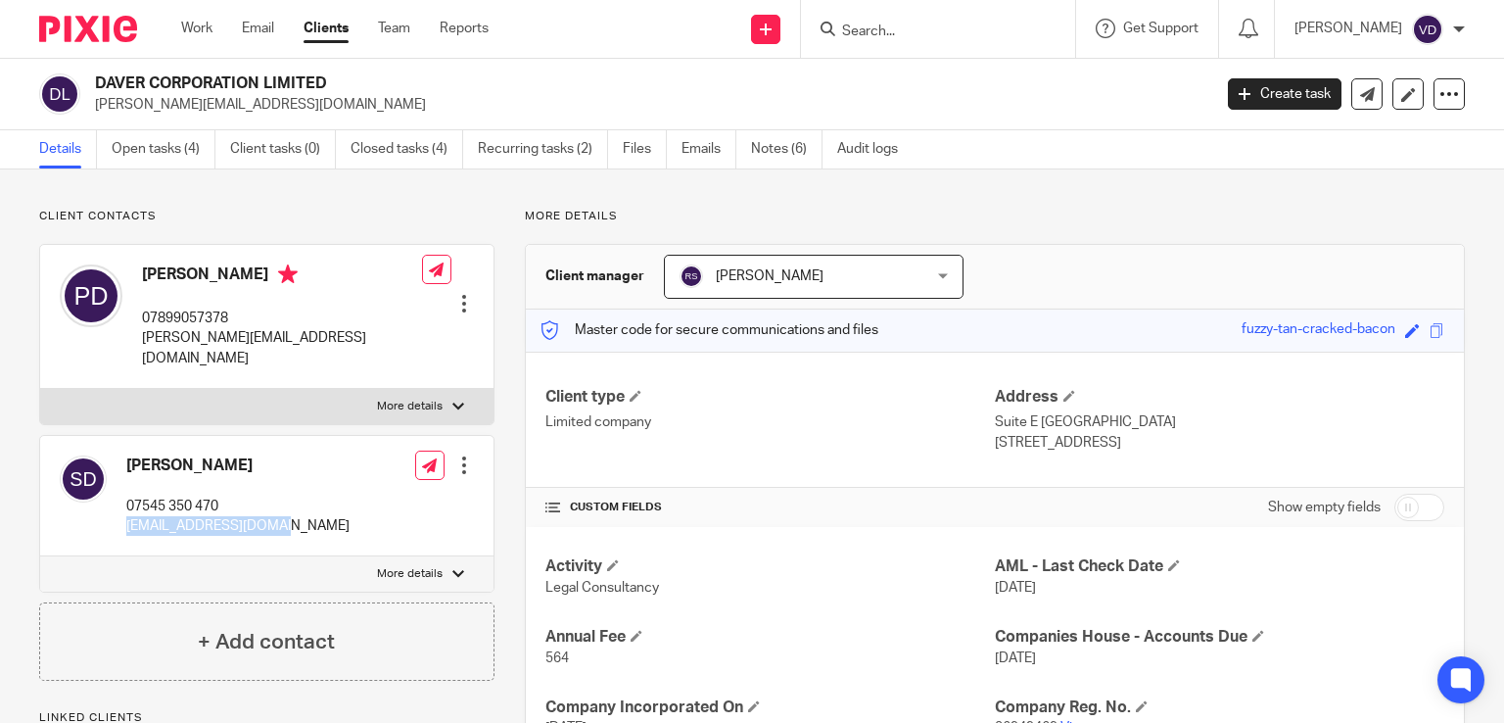
drag, startPoint x: 273, startPoint y: 505, endPoint x: 126, endPoint y: 506, distance: 146.9
click at [121, 508] on div "Suzanne Daver 07545 350 470 suzijldaver@gmail.com Edit contact Create client fr…" at bounding box center [266, 496] width 453 height 120
copy p "suzijldaver@gmail.com"
click at [868, 35] on input "Search" at bounding box center [928, 33] width 176 height 18
paste input "[PERSON_NAME]"
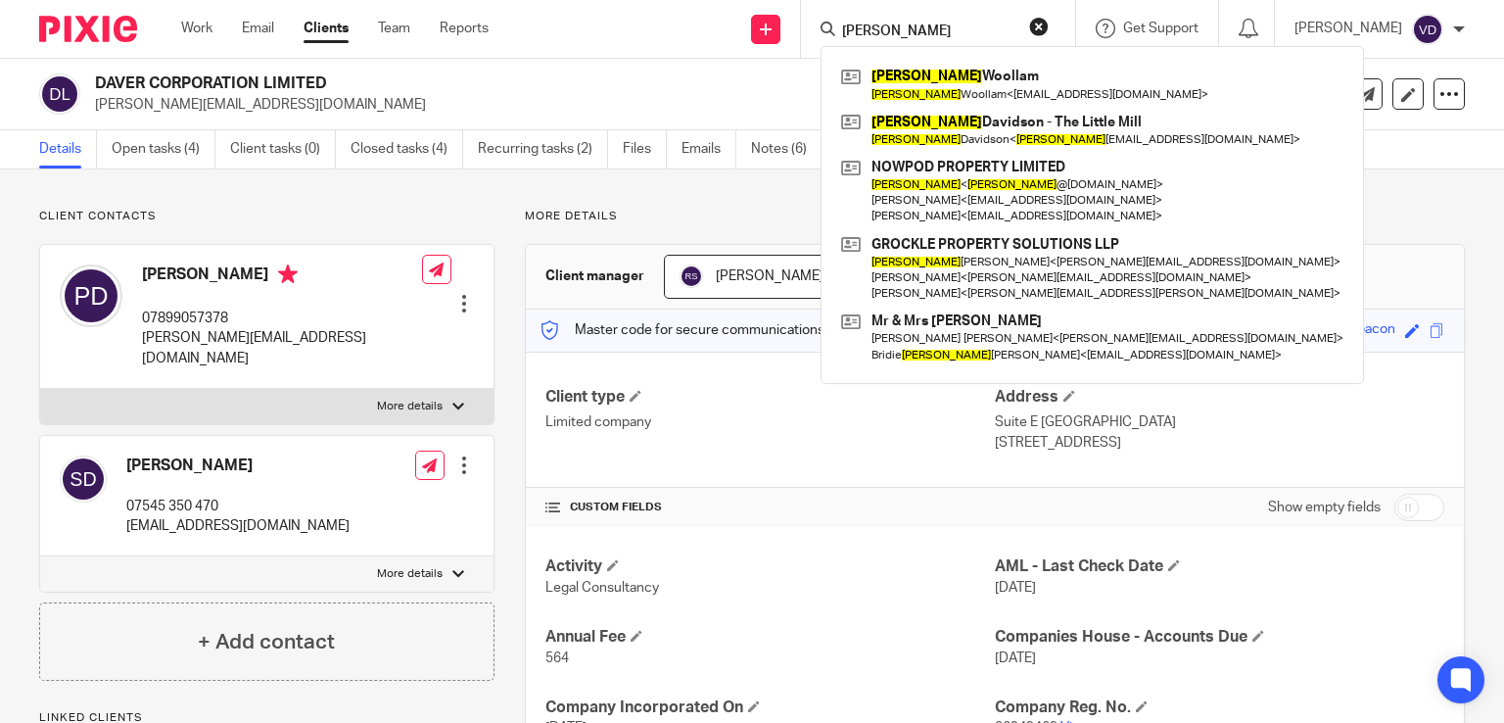
type input "[PERSON_NAME]"
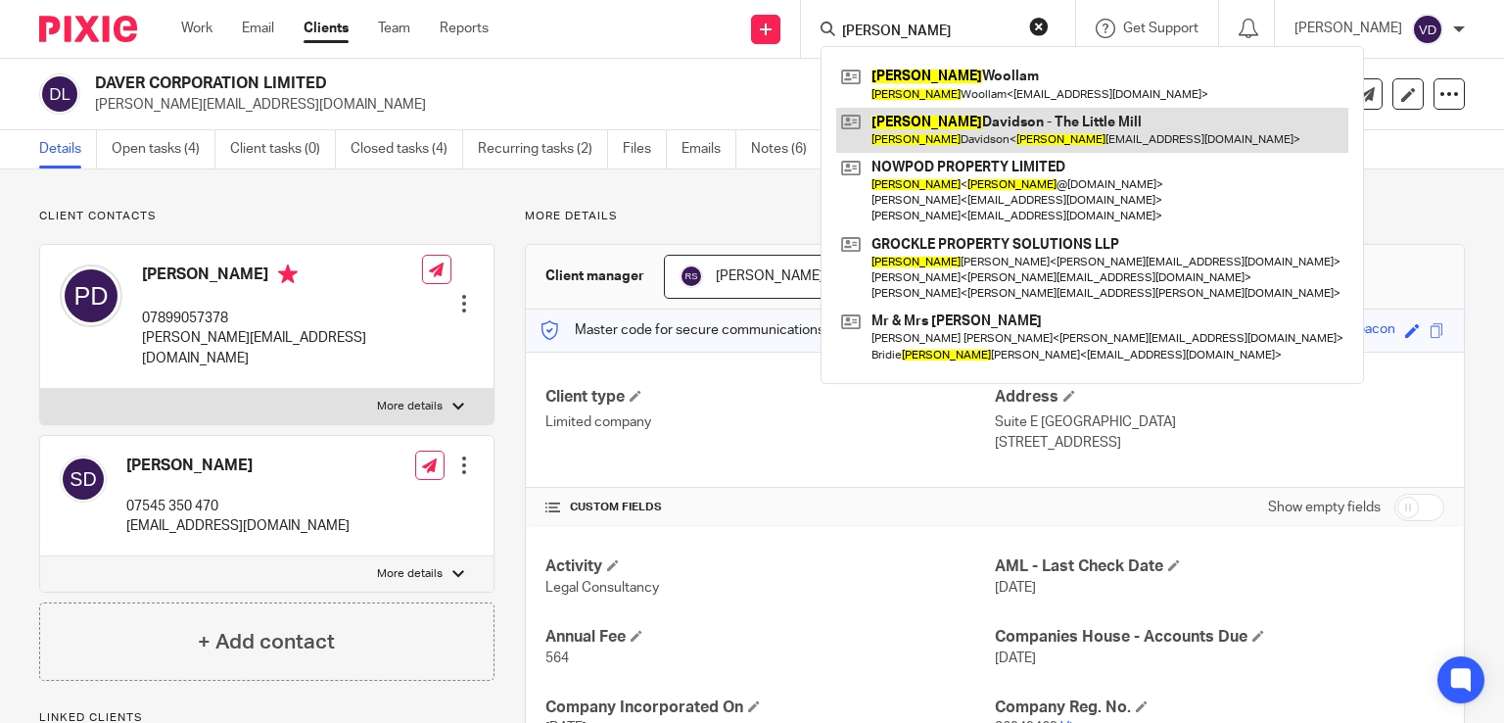
click at [928, 150] on link at bounding box center [1092, 130] width 512 height 45
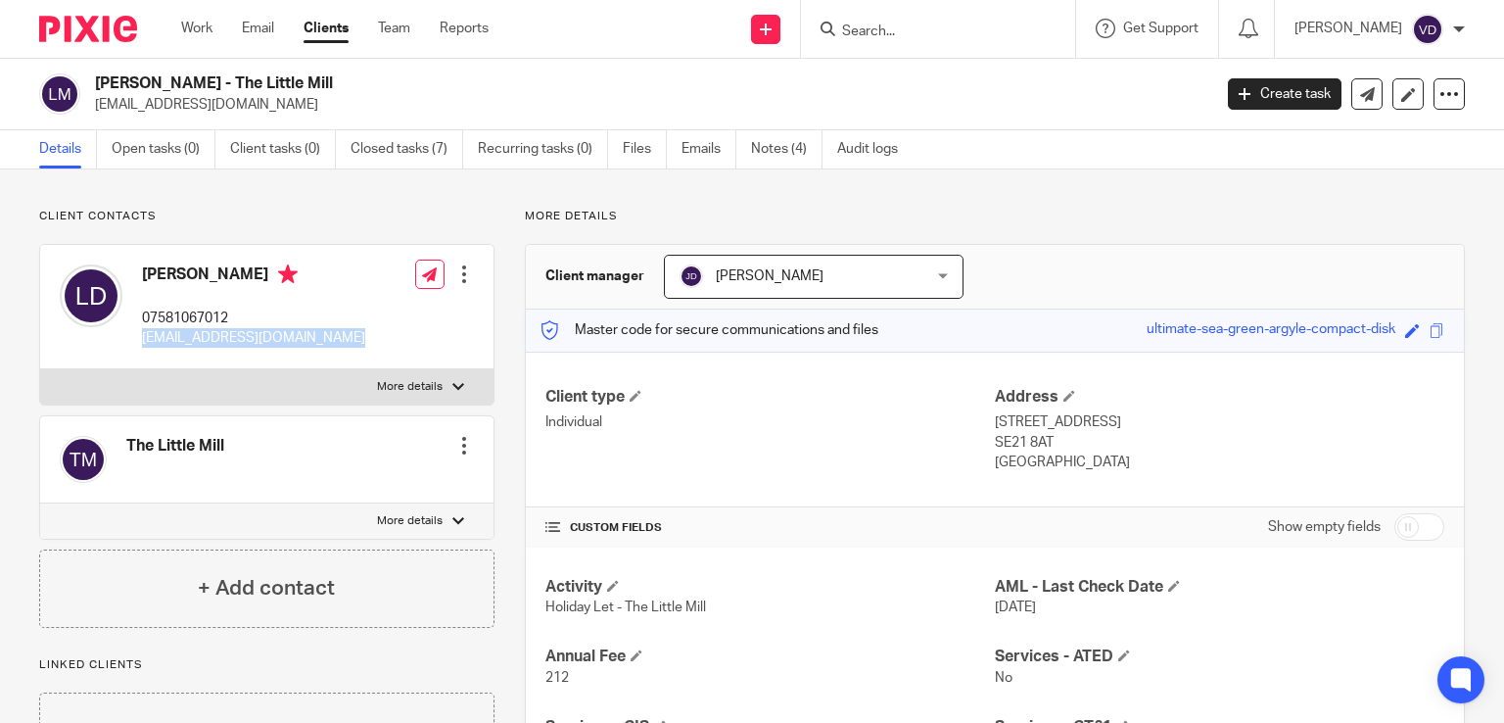
drag, startPoint x: 357, startPoint y: 342, endPoint x: 141, endPoint y: 344, distance: 215.5
click at [141, 344] on div "[PERSON_NAME] 07581067012 [EMAIL_ADDRESS][DOMAIN_NAME] Edit contact Create clie…" at bounding box center [266, 307] width 453 height 124
copy p "[EMAIL_ADDRESS][DOMAIN_NAME]"
click at [933, 24] on input "Search" at bounding box center [928, 33] width 176 height 18
paste input "[PERSON_NAME]"
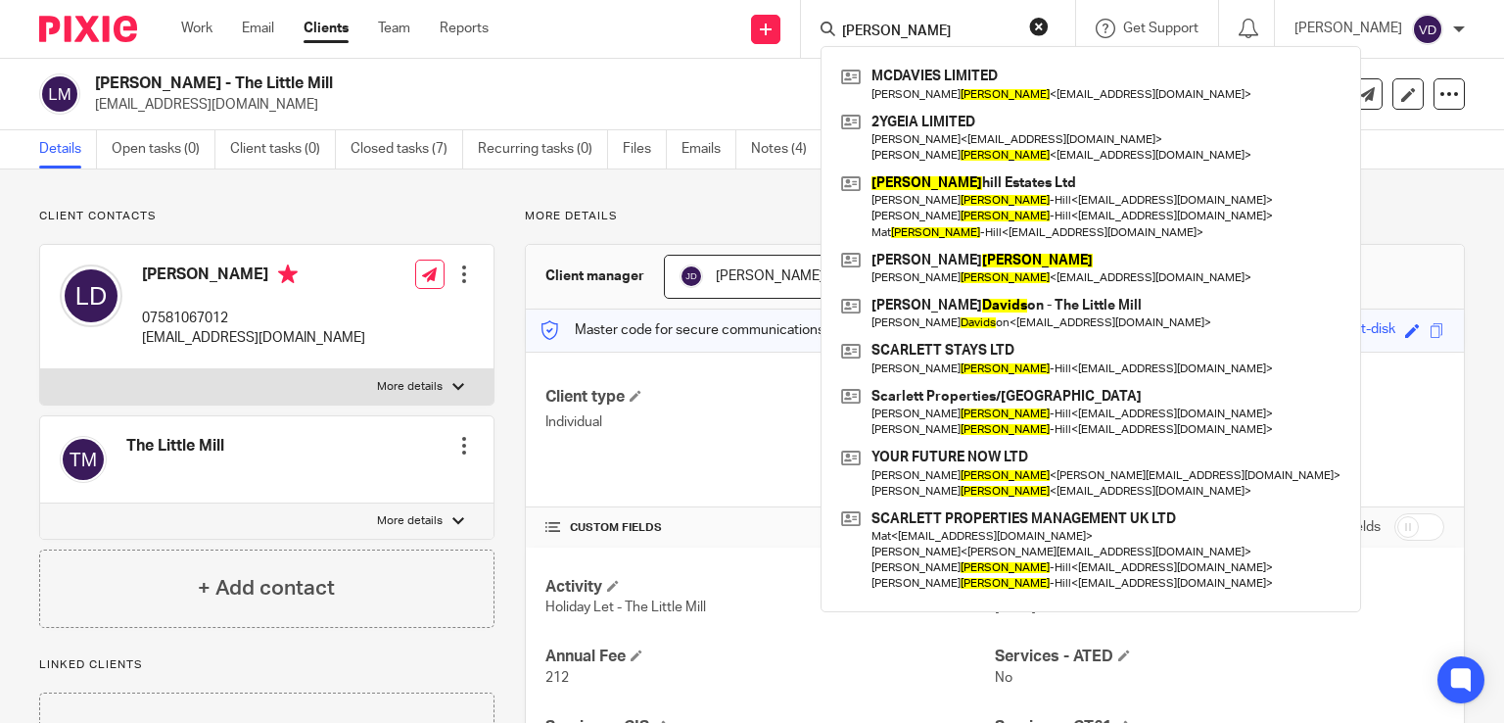
type input "[PERSON_NAME]"
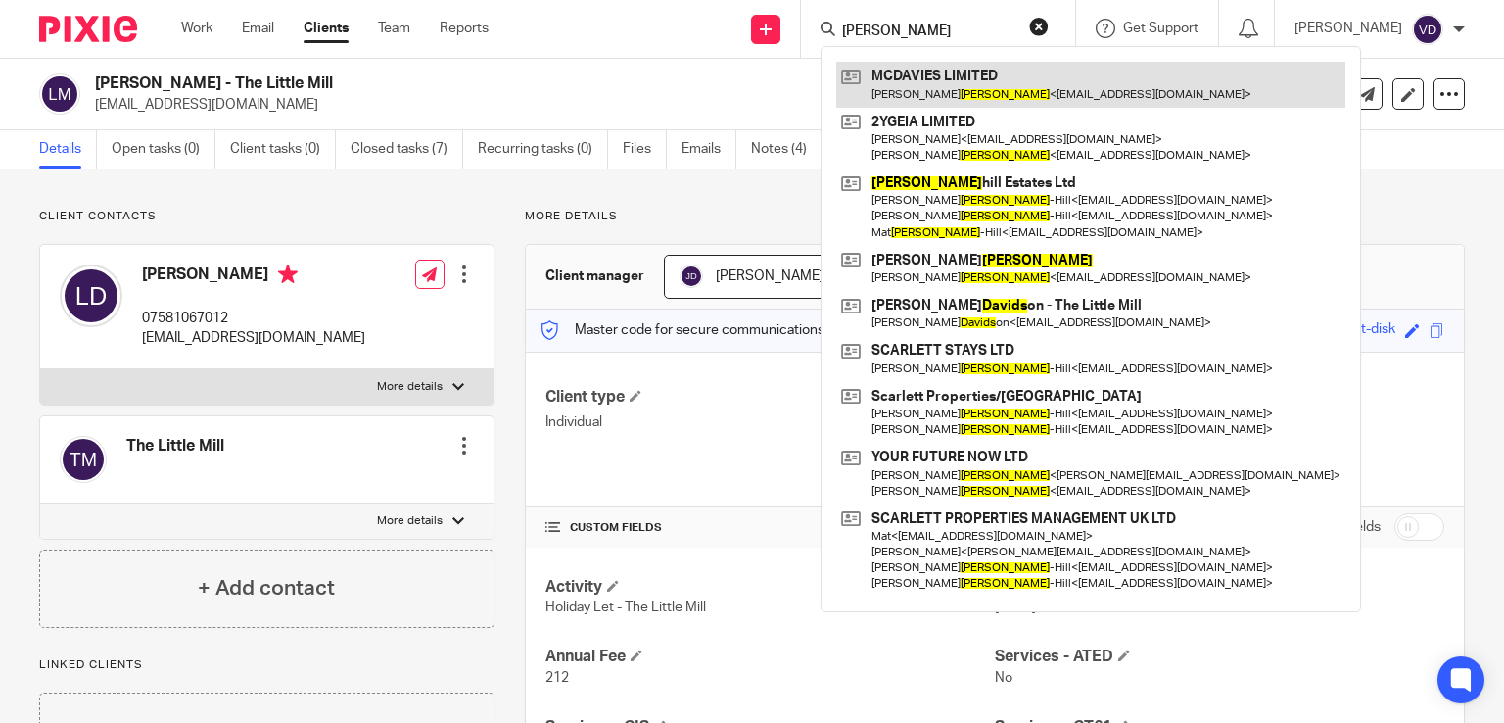
click at [942, 85] on link at bounding box center [1090, 84] width 509 height 45
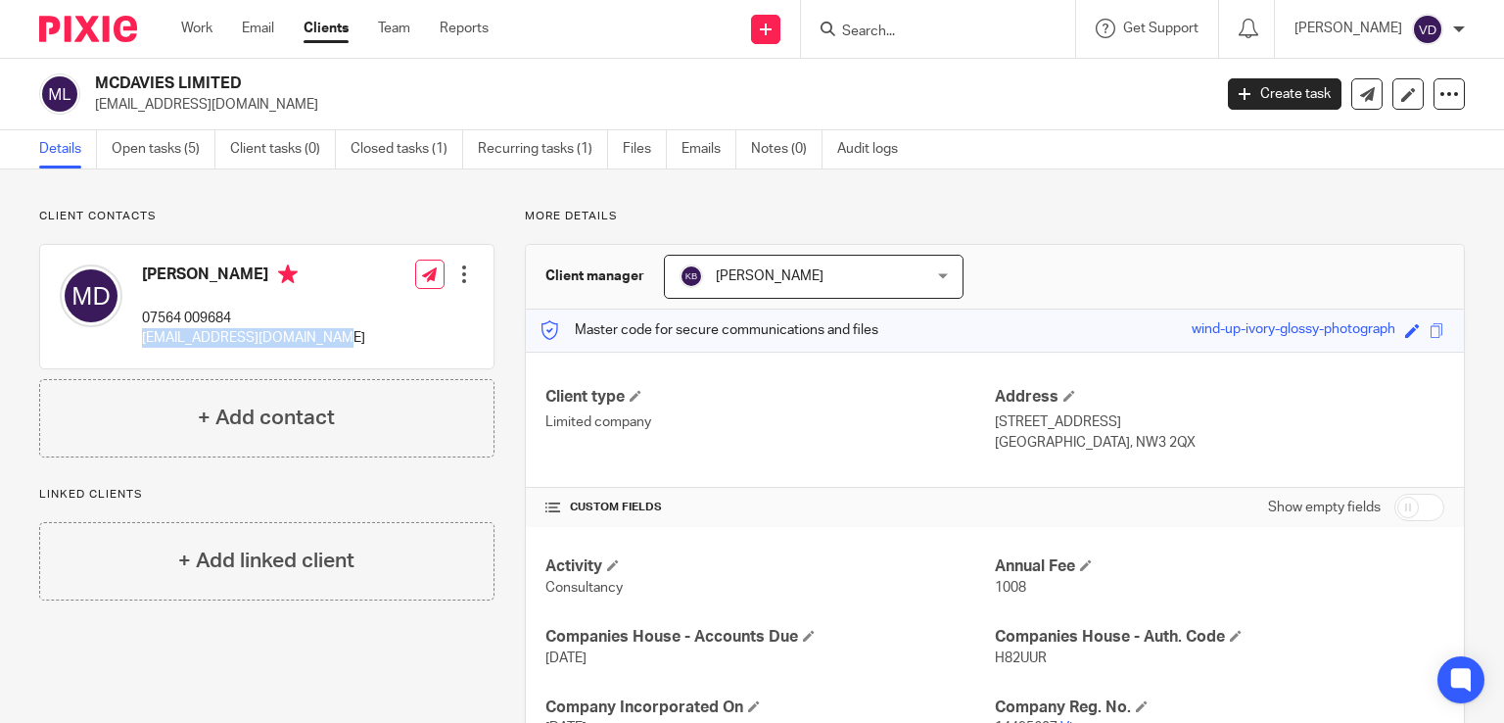
drag, startPoint x: 324, startPoint y: 342, endPoint x: 135, endPoint y: 342, distance: 189.0
click at [135, 342] on div "[PERSON_NAME] 07564 009684 [EMAIL_ADDRESS][DOMAIN_NAME] Edit contact Create cli…" at bounding box center [266, 306] width 453 height 123
copy p "[EMAIL_ADDRESS][DOMAIN_NAME]"
click at [922, 35] on input "Search" at bounding box center [928, 33] width 176 height 18
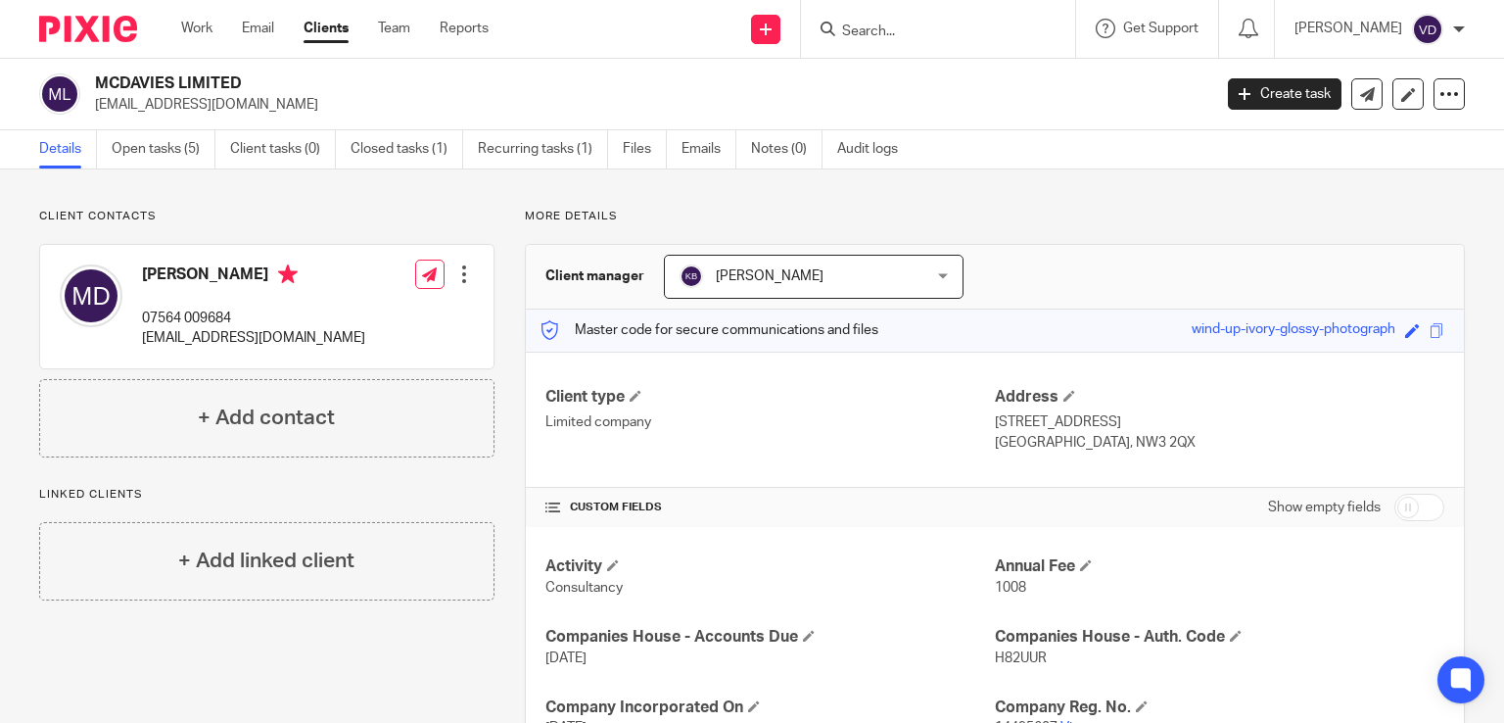
paste input "[PERSON_NAME]"
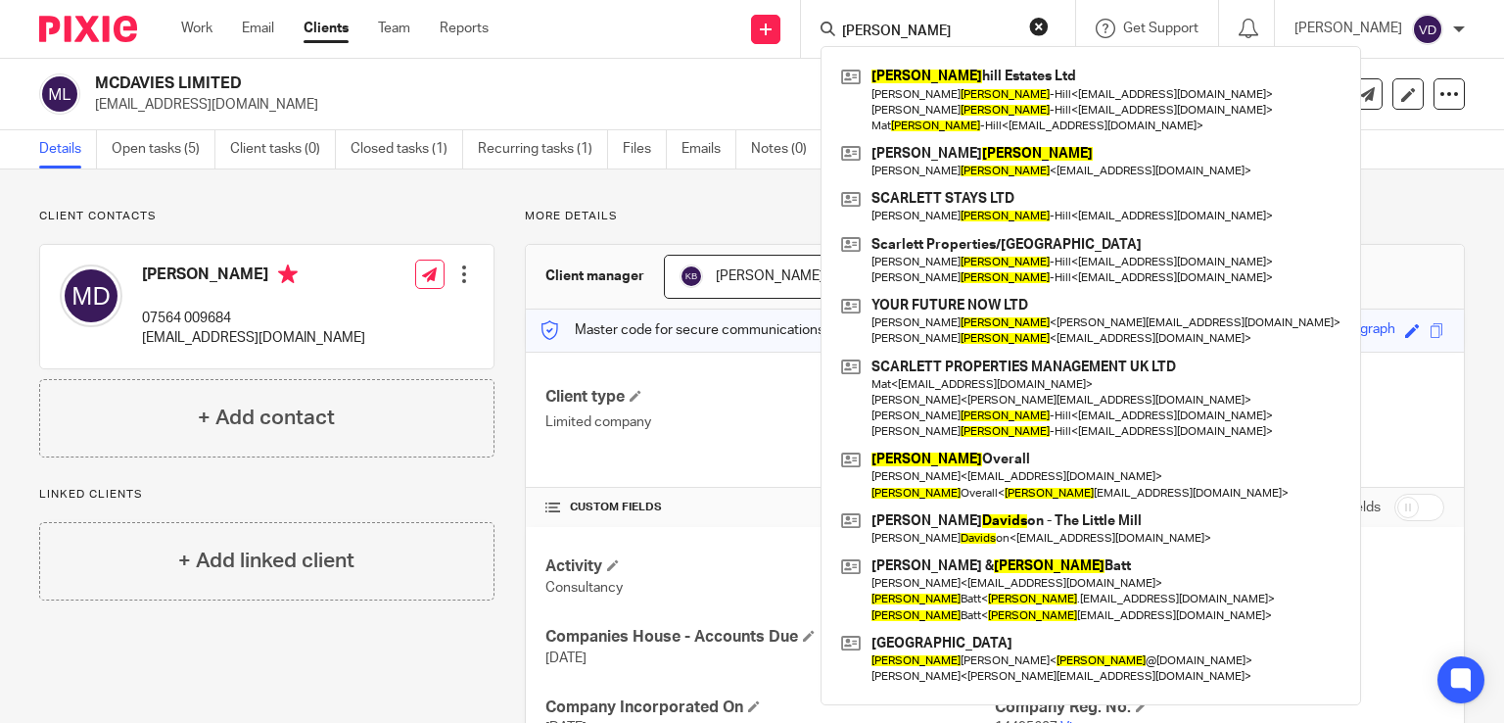
click at [922, 35] on input "[PERSON_NAME]" at bounding box center [928, 33] width 176 height 18
type input "[PERSON_NAME]"
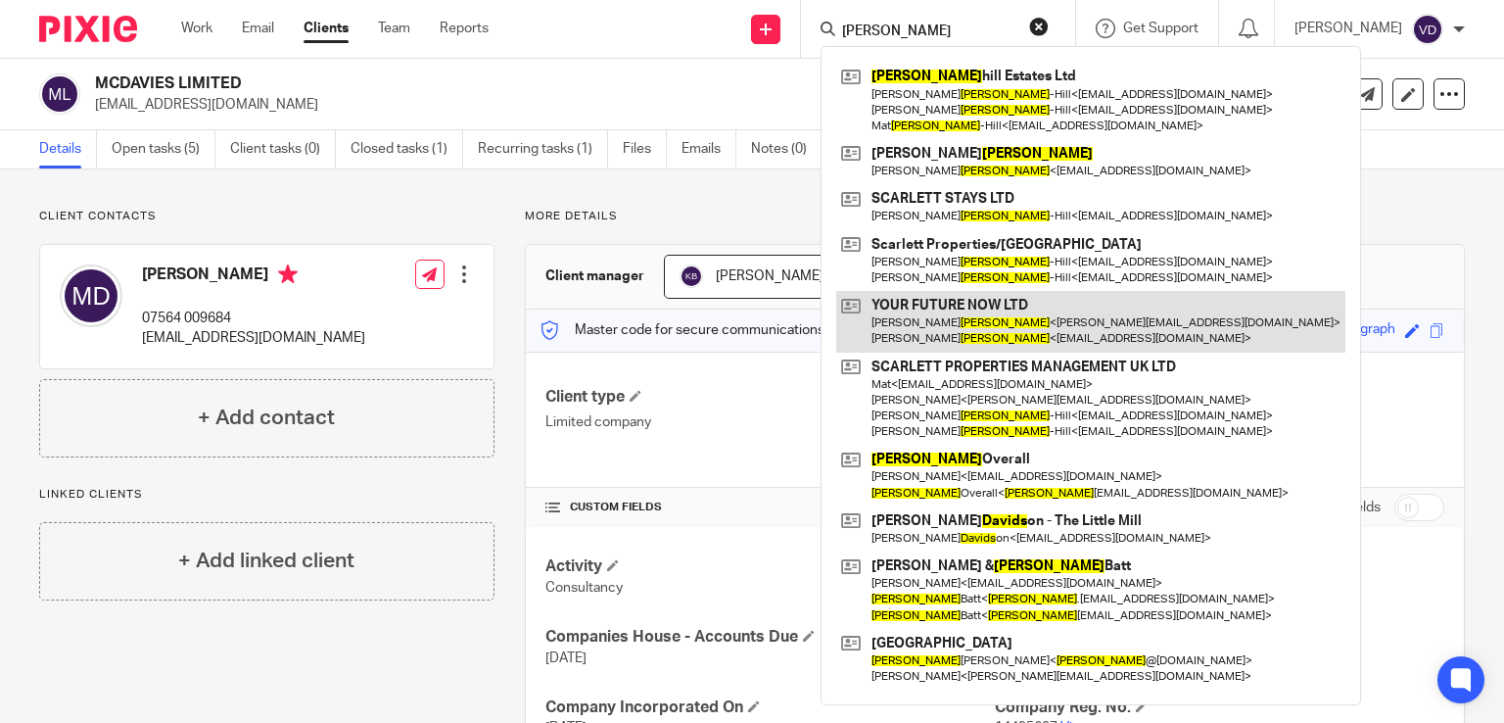
click at [954, 326] on link at bounding box center [1090, 321] width 509 height 61
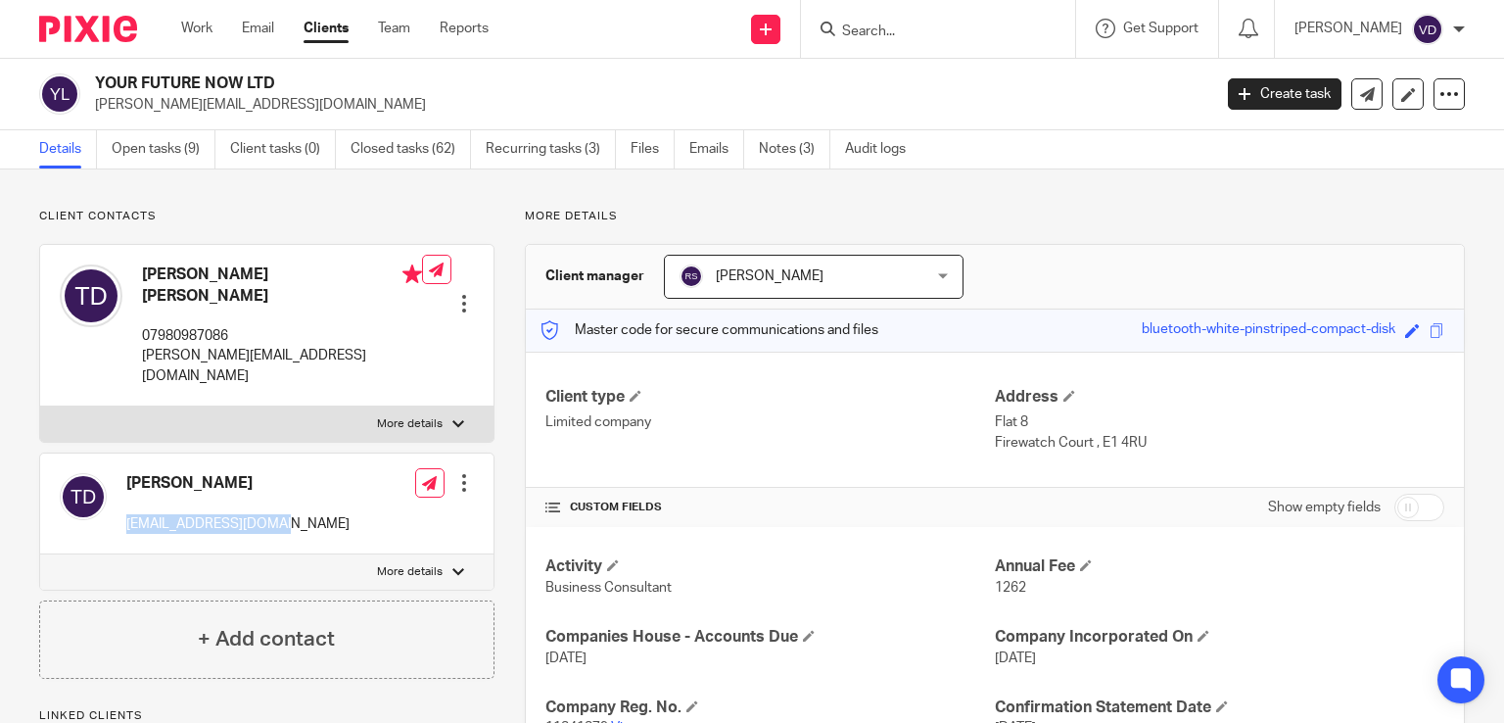
drag, startPoint x: 276, startPoint y: 487, endPoint x: 121, endPoint y: 489, distance: 154.8
click at [121, 489] on div "Tim Davis timjdavis78@gmail.com Edit contact Create client from contact Export …" at bounding box center [266, 503] width 453 height 101
copy p "timjdavis78@gmail.com"
click at [924, 28] on input "Search" at bounding box center [928, 33] width 176 height 18
paste input "[PERSON_NAME]"
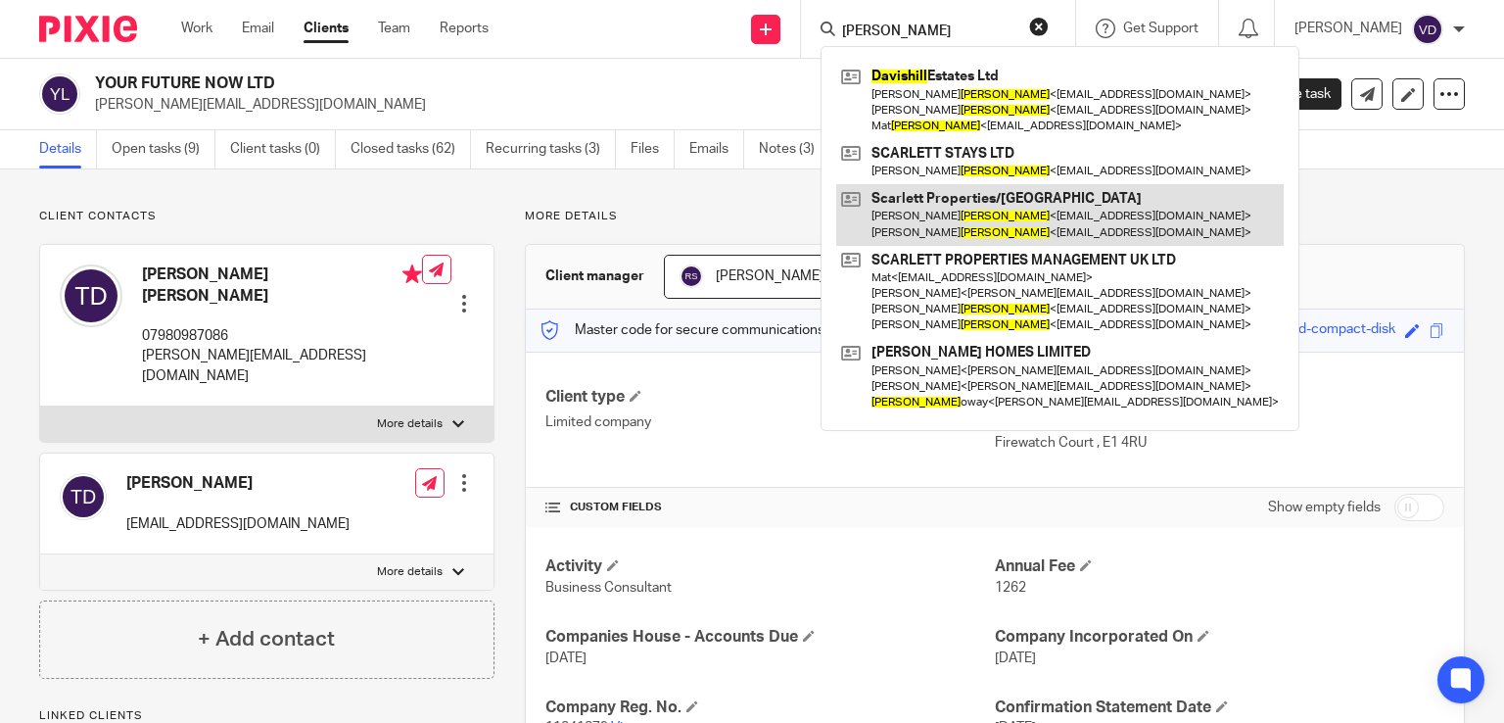
type input "[PERSON_NAME]"
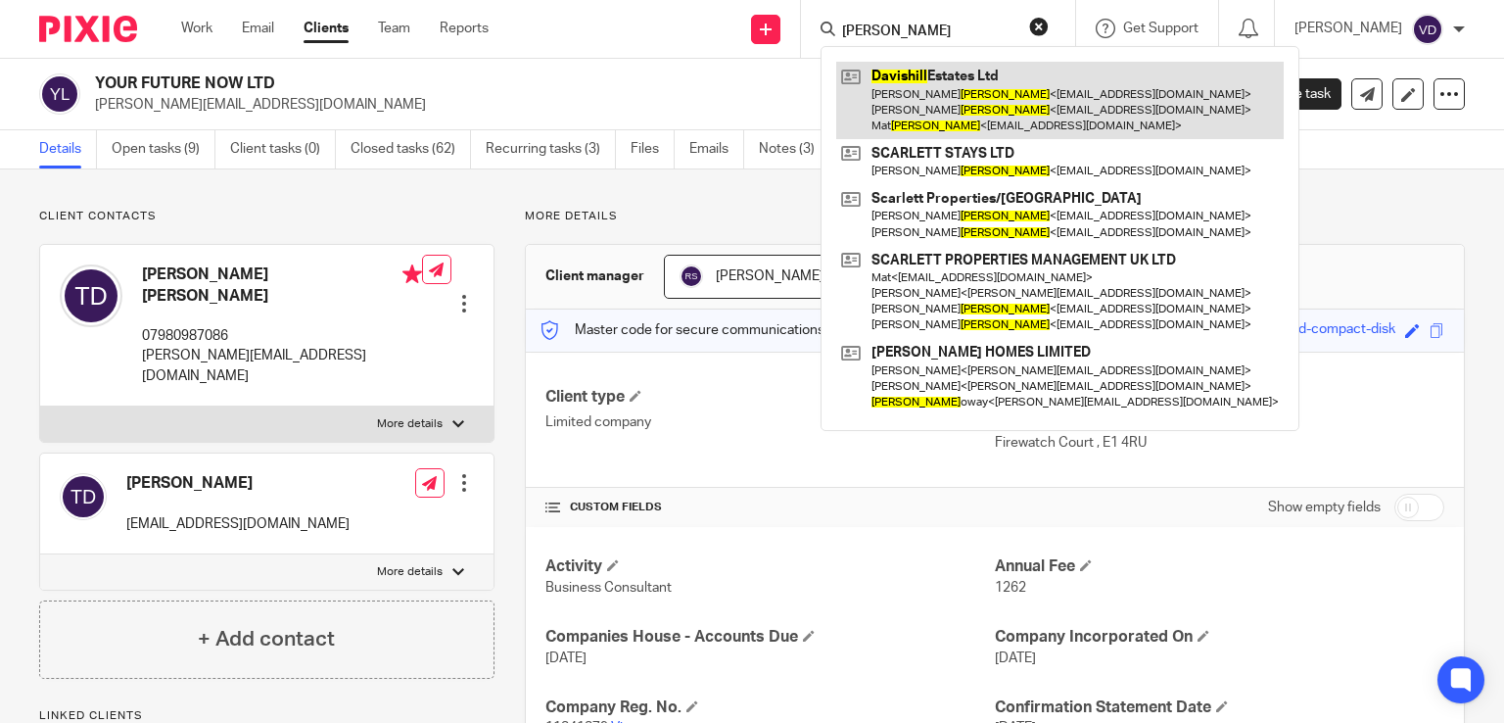
click at [964, 120] on link at bounding box center [1060, 100] width 448 height 77
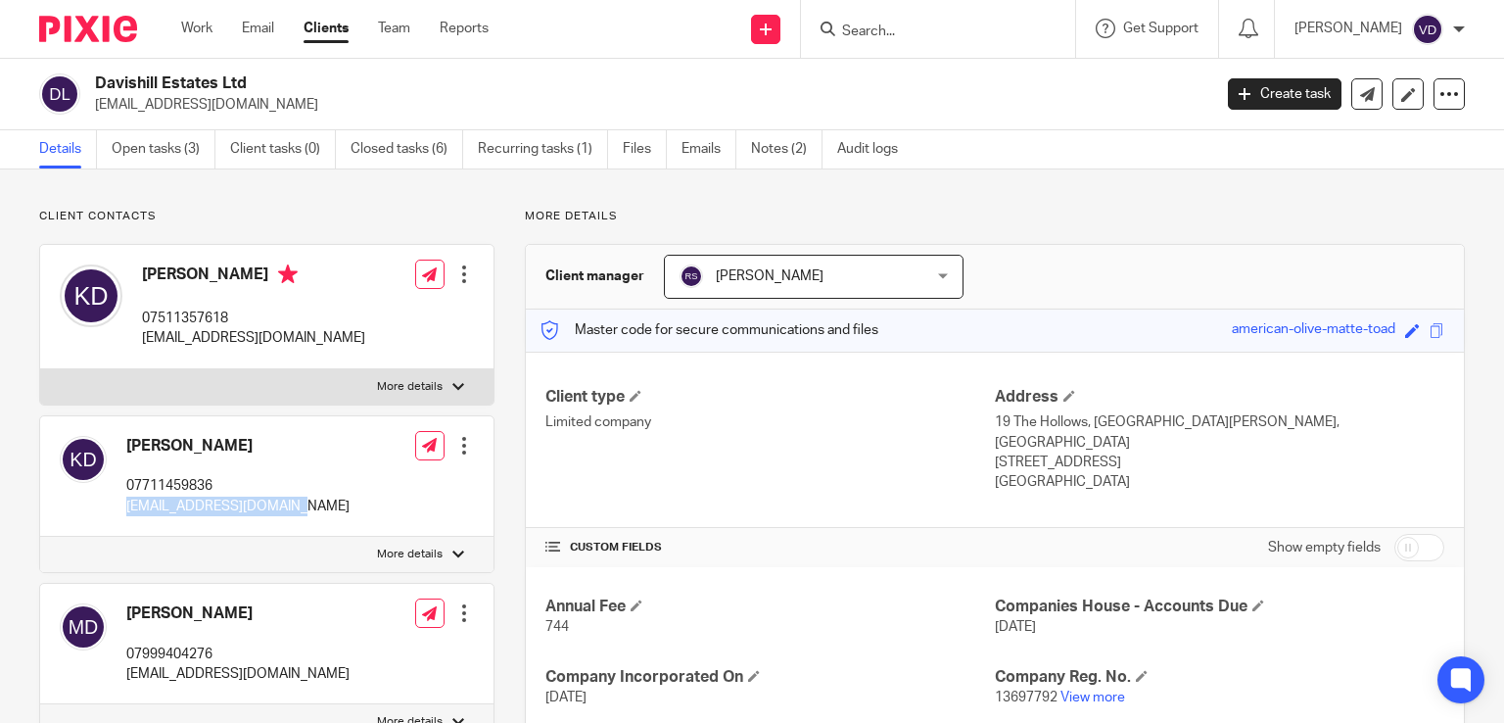
drag, startPoint x: 282, startPoint y: 506, endPoint x: 123, endPoint y: 510, distance: 158.7
click at [123, 510] on div "[PERSON_NAME] 07711459836 [EMAIL_ADDRESS][DOMAIN_NAME] Edit contact Create clie…" at bounding box center [266, 476] width 453 height 120
copy p "[EMAIL_ADDRESS][DOMAIN_NAME]"
click at [897, 27] on input "Search" at bounding box center [928, 33] width 176 height 18
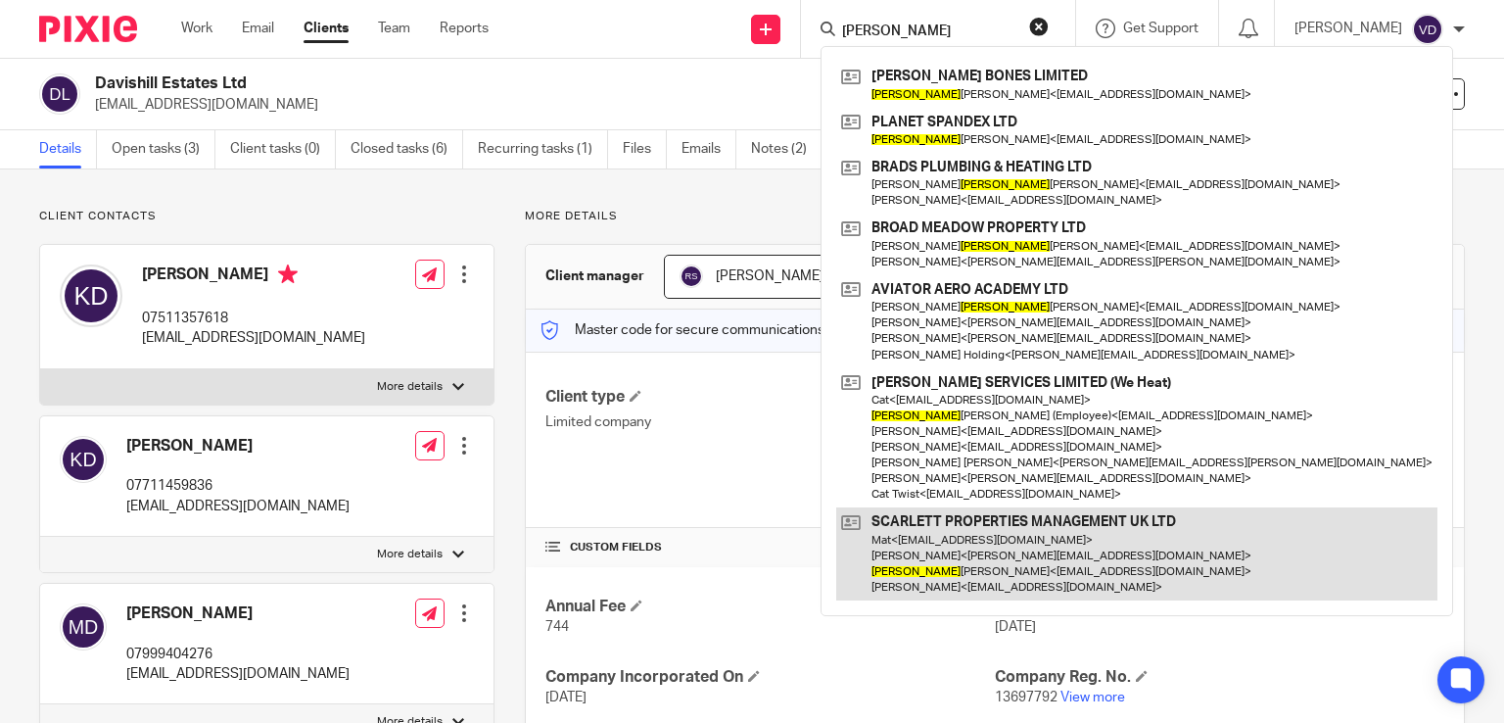
type input "[PERSON_NAME]"
click at [962, 567] on link at bounding box center [1136, 553] width 601 height 93
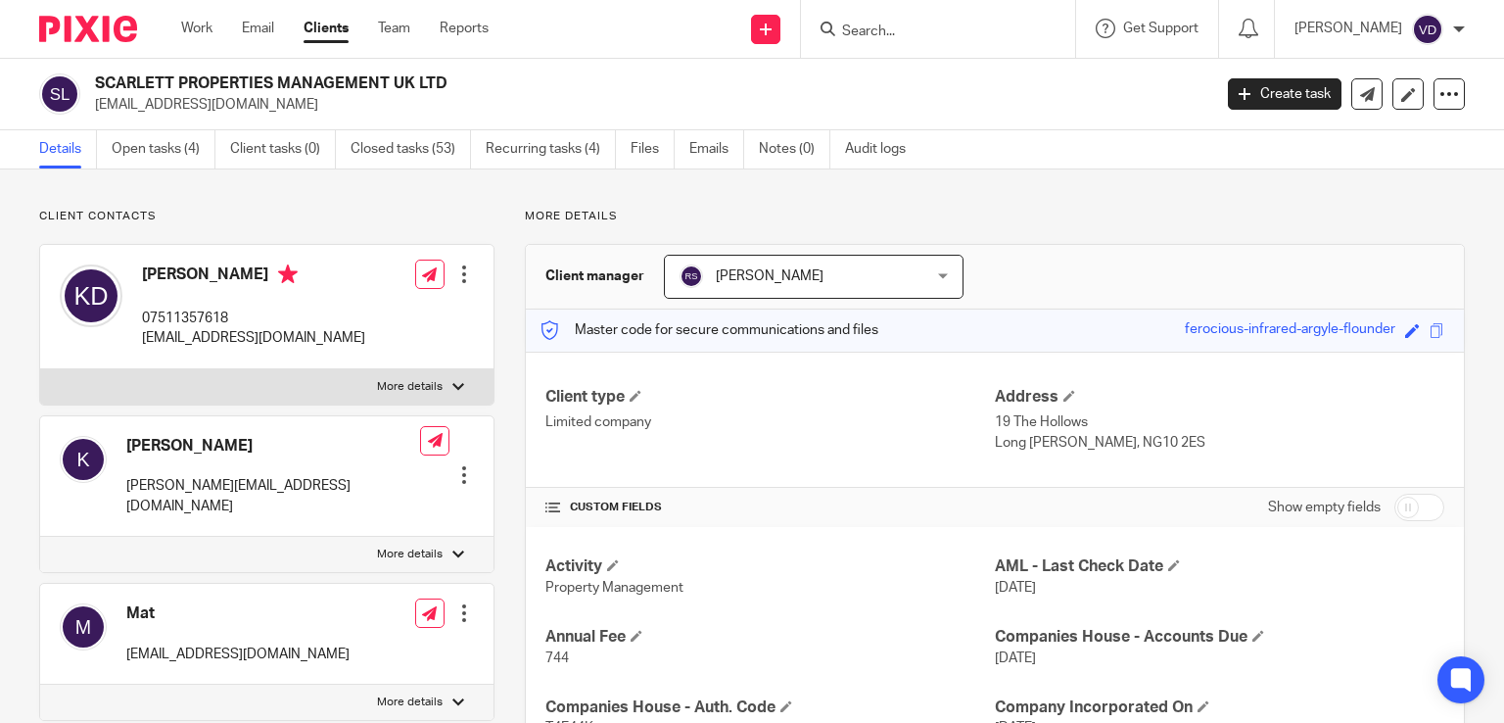
scroll to position [294, 0]
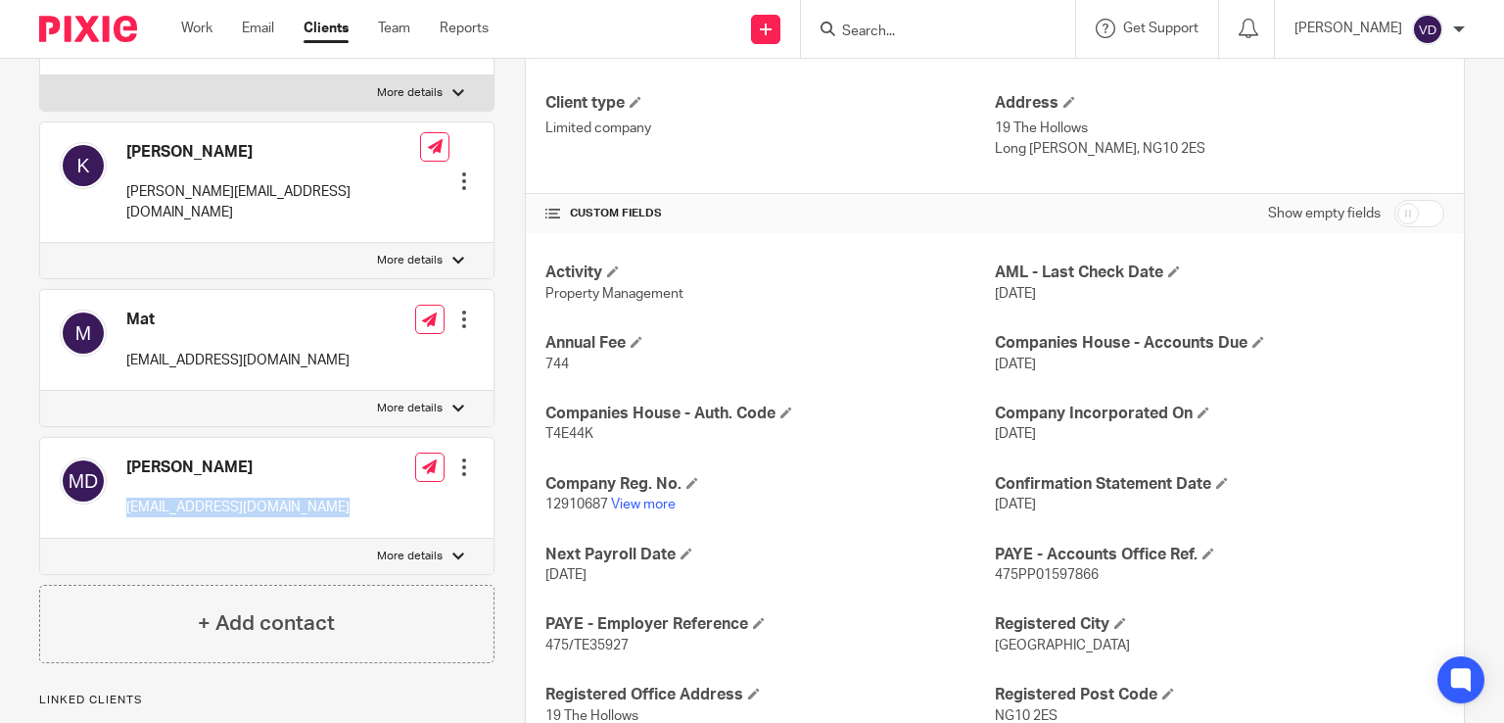
drag, startPoint x: 322, startPoint y: 490, endPoint x: 119, endPoint y: 481, distance: 202.9
click at [119, 481] on div "[PERSON_NAME] [EMAIL_ADDRESS][DOMAIN_NAME] Edit contact Create client from cont…" at bounding box center [266, 488] width 453 height 101
copy p "[EMAIL_ADDRESS][DOMAIN_NAME]"
drag, startPoint x: 256, startPoint y: 342, endPoint x: 119, endPoint y: 336, distance: 136.3
click at [119, 336] on div "Mat [EMAIL_ADDRESS][DOMAIN_NAME] Edit contact Create client from contact Export…" at bounding box center [266, 340] width 453 height 101
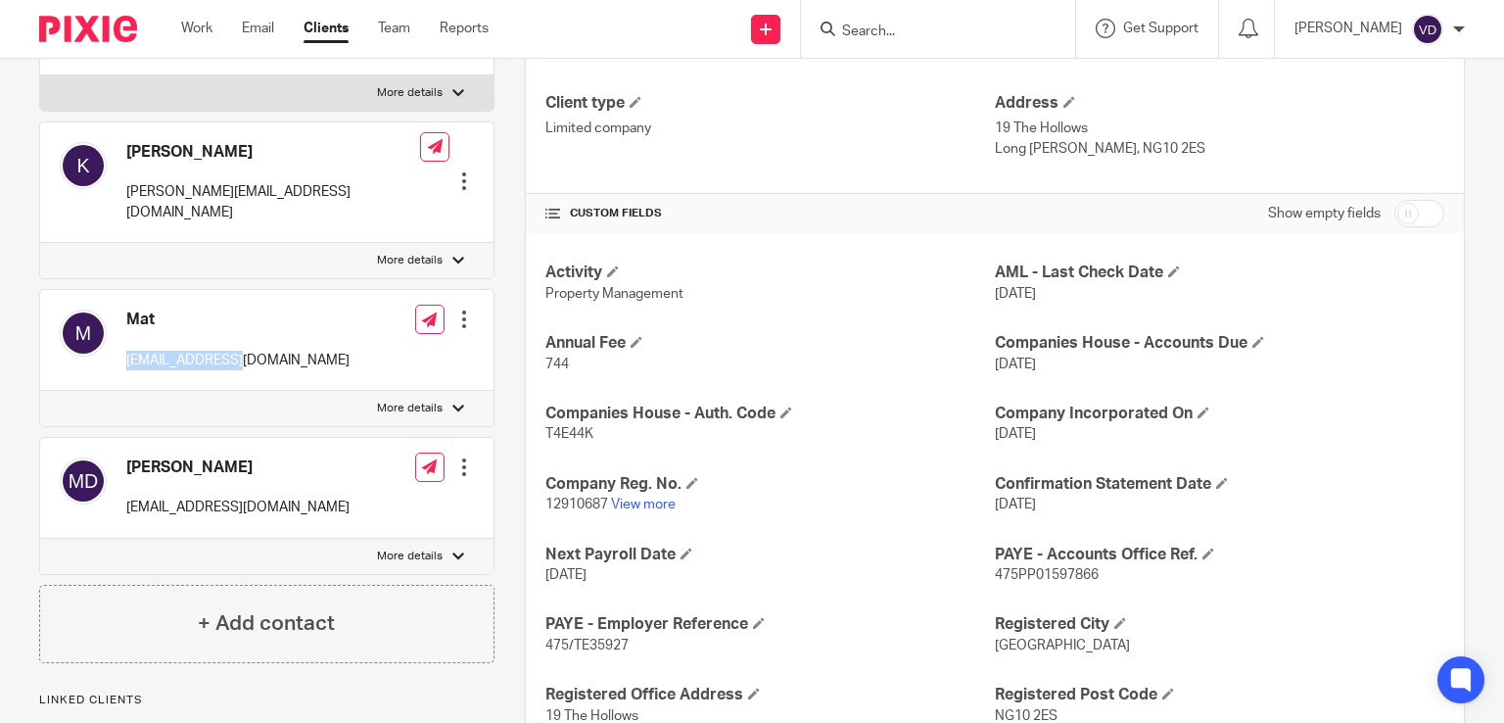
copy p "[EMAIL_ADDRESS][DOMAIN_NAME]"
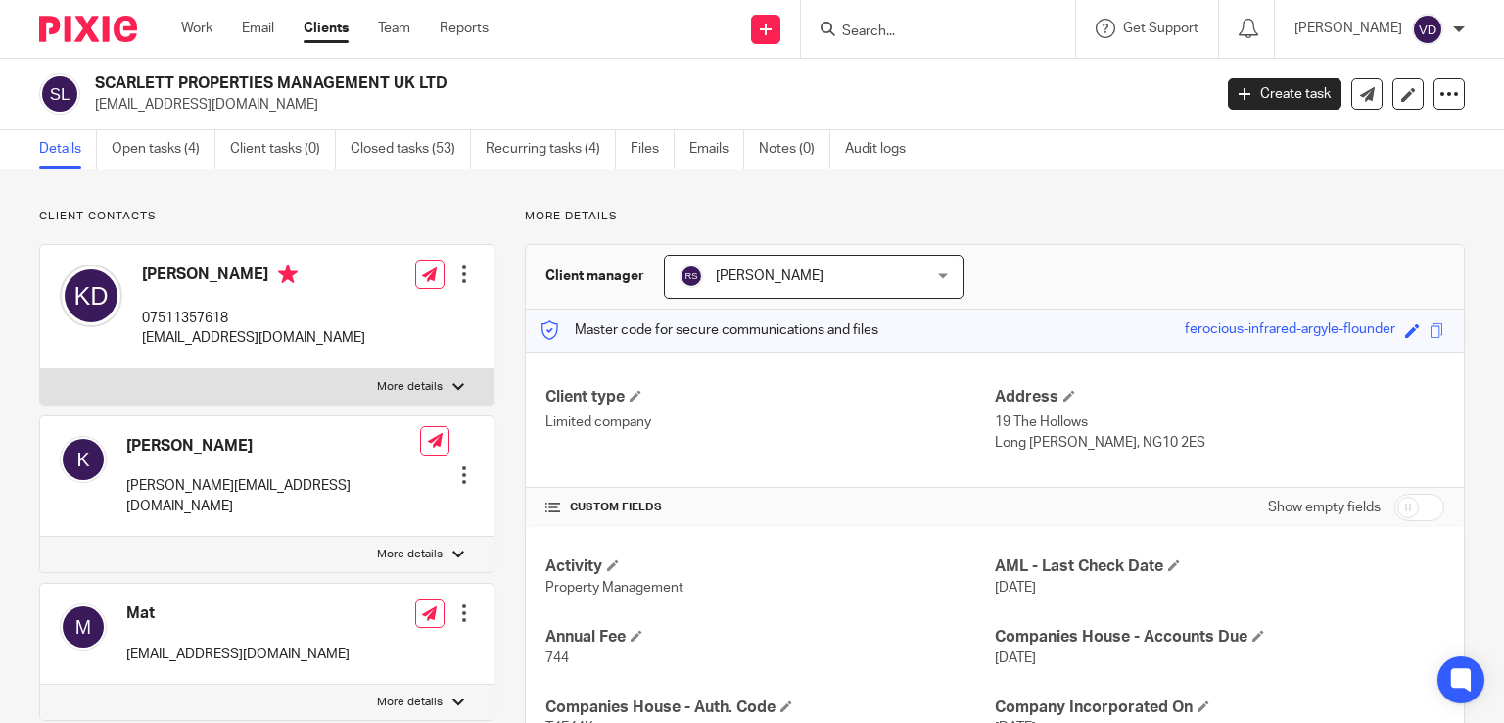
click at [934, 40] on form at bounding box center [944, 29] width 209 height 24
click at [889, 40] on form at bounding box center [944, 29] width 209 height 24
click at [871, 44] on div at bounding box center [938, 29] width 274 height 58
click at [866, 24] on input "Search" at bounding box center [928, 33] width 176 height 18
paste input "[PERSON_NAME]"
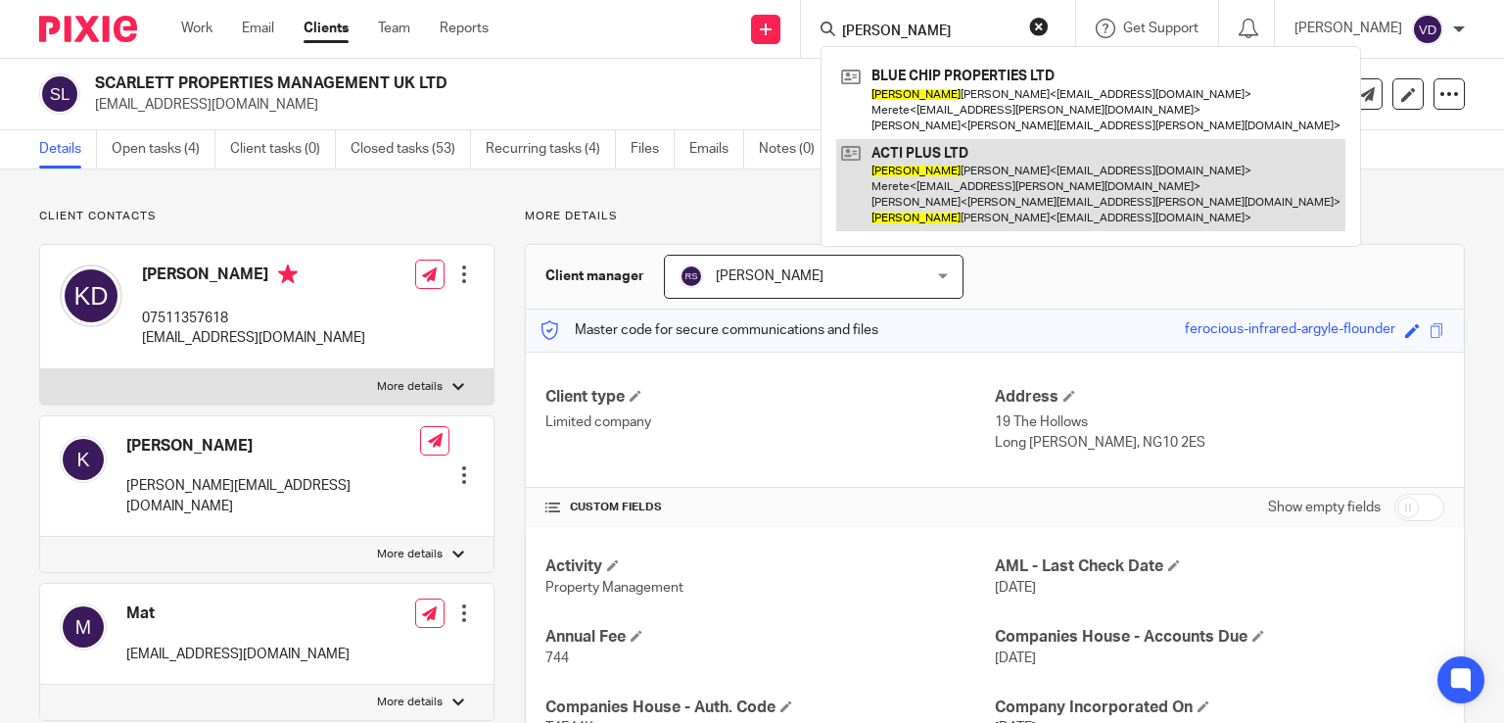
type input "[PERSON_NAME]"
click at [955, 195] on link at bounding box center [1090, 185] width 509 height 93
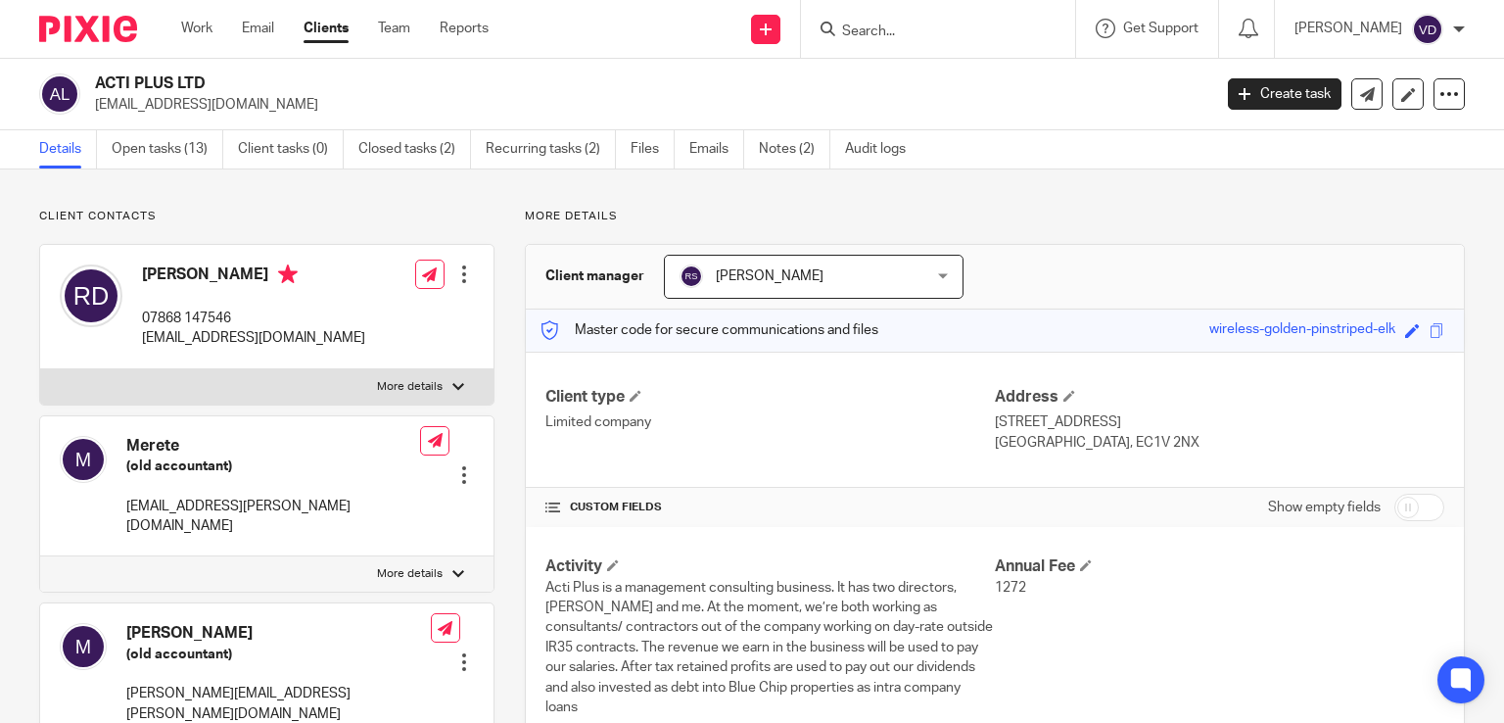
drag, startPoint x: 347, startPoint y: 342, endPoint x: 142, endPoint y: 354, distance: 205.0
click at [142, 354] on div "[PERSON_NAME] 07868 147546 [EMAIL_ADDRESS][DOMAIN_NAME] Edit contact Create cli…" at bounding box center [266, 307] width 453 height 124
copy p "[EMAIL_ADDRESS][DOMAIN_NAME]"
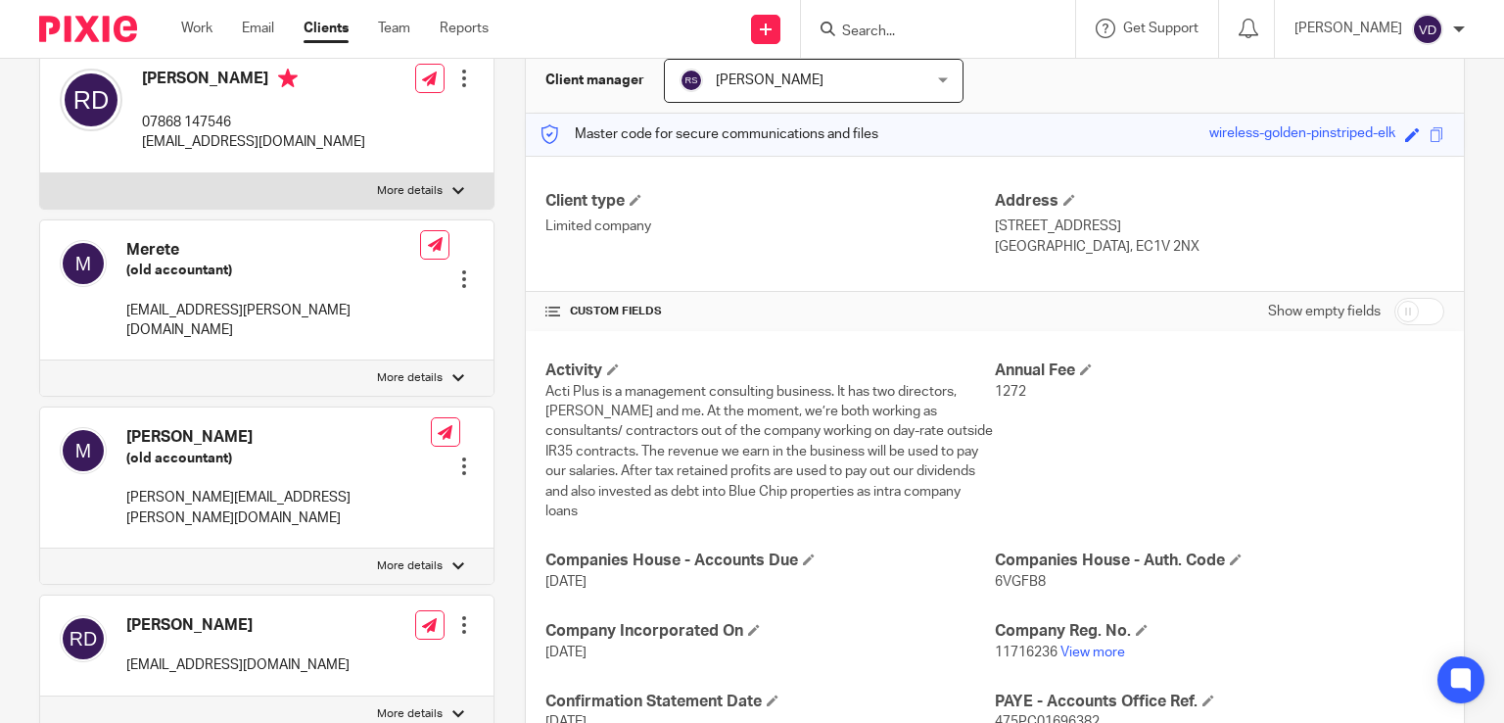
click at [299, 624] on div "Rishabh Dawar info.actiplus@gmail.com Edit contact Create client from contact E…" at bounding box center [266, 646] width 453 height 101
drag, startPoint x: 291, startPoint y: 624, endPoint x: 118, endPoint y: 625, distance: 173.4
click at [118, 625] on div "Rishabh Dawar info.actiplus@gmail.com Edit contact Create client from contact E…" at bounding box center [266, 646] width 453 height 101
copy p "info.actiplus@gmail.com"
click at [921, 29] on input "Search" at bounding box center [928, 33] width 176 height 18
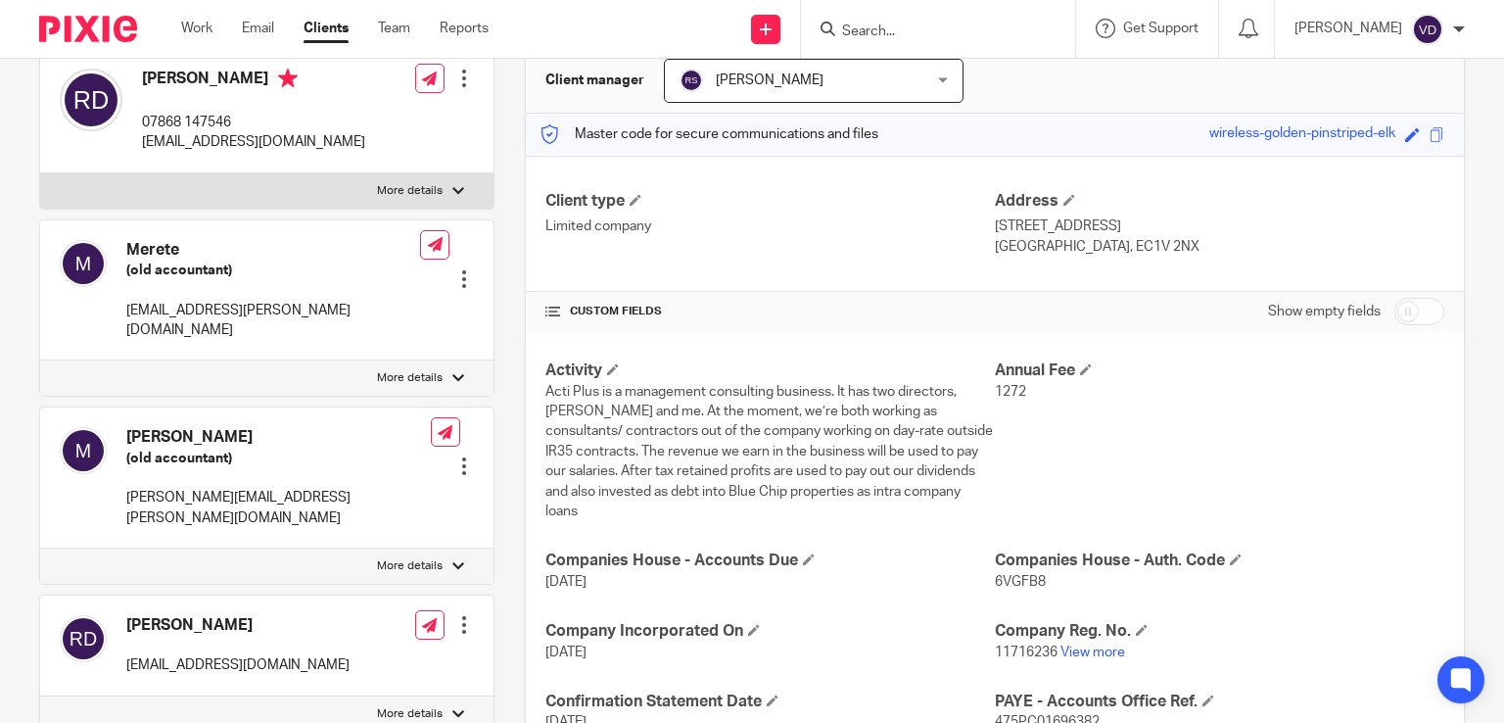
paste input "Acti Plus Ltd"
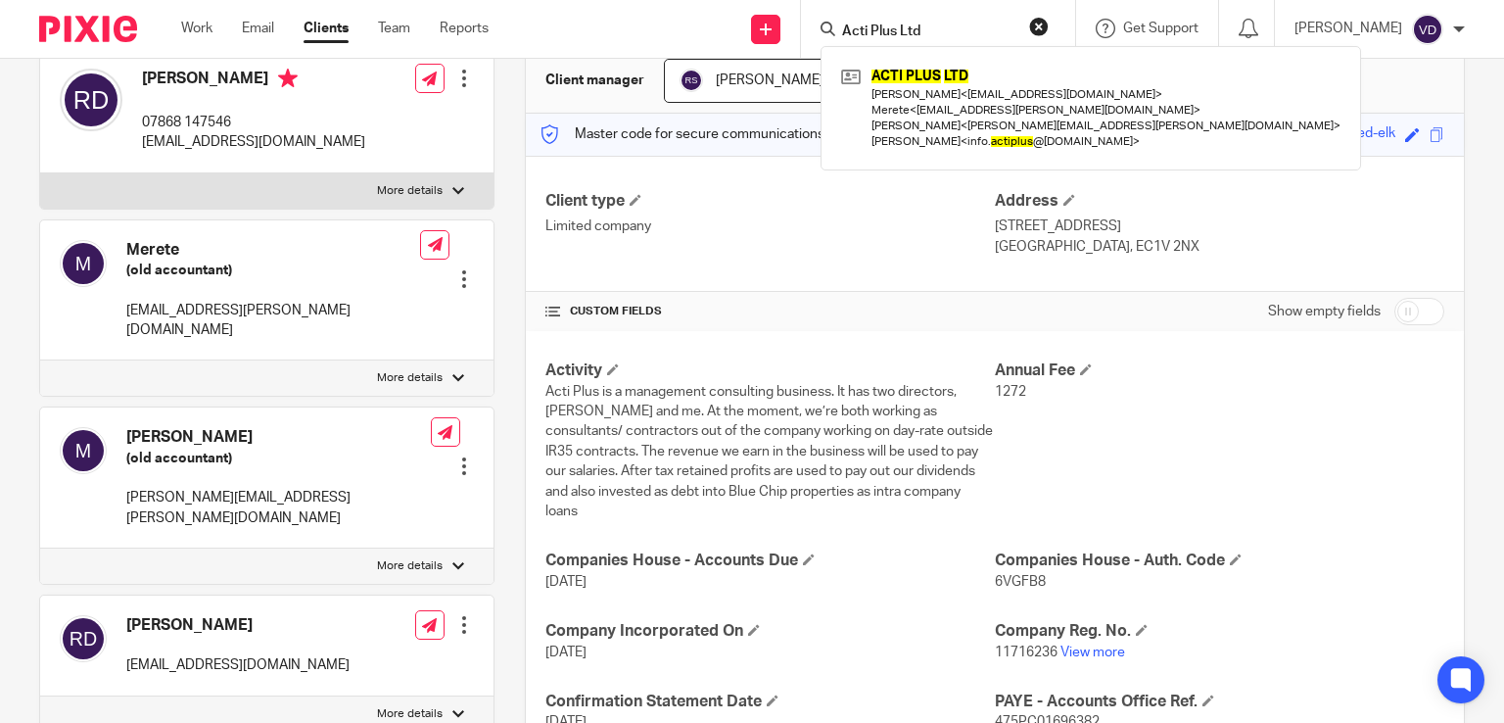
type input "Acti Plus Ltd"
drag, startPoint x: 933, startPoint y: 33, endPoint x: 787, endPoint y: 34, distance: 145.9
click at [787, 34] on div "Send new email Create task Add client Acti Plus Ltd ACTI PLUS LTD Rishabh Dawar…" at bounding box center [1011, 29] width 986 height 58
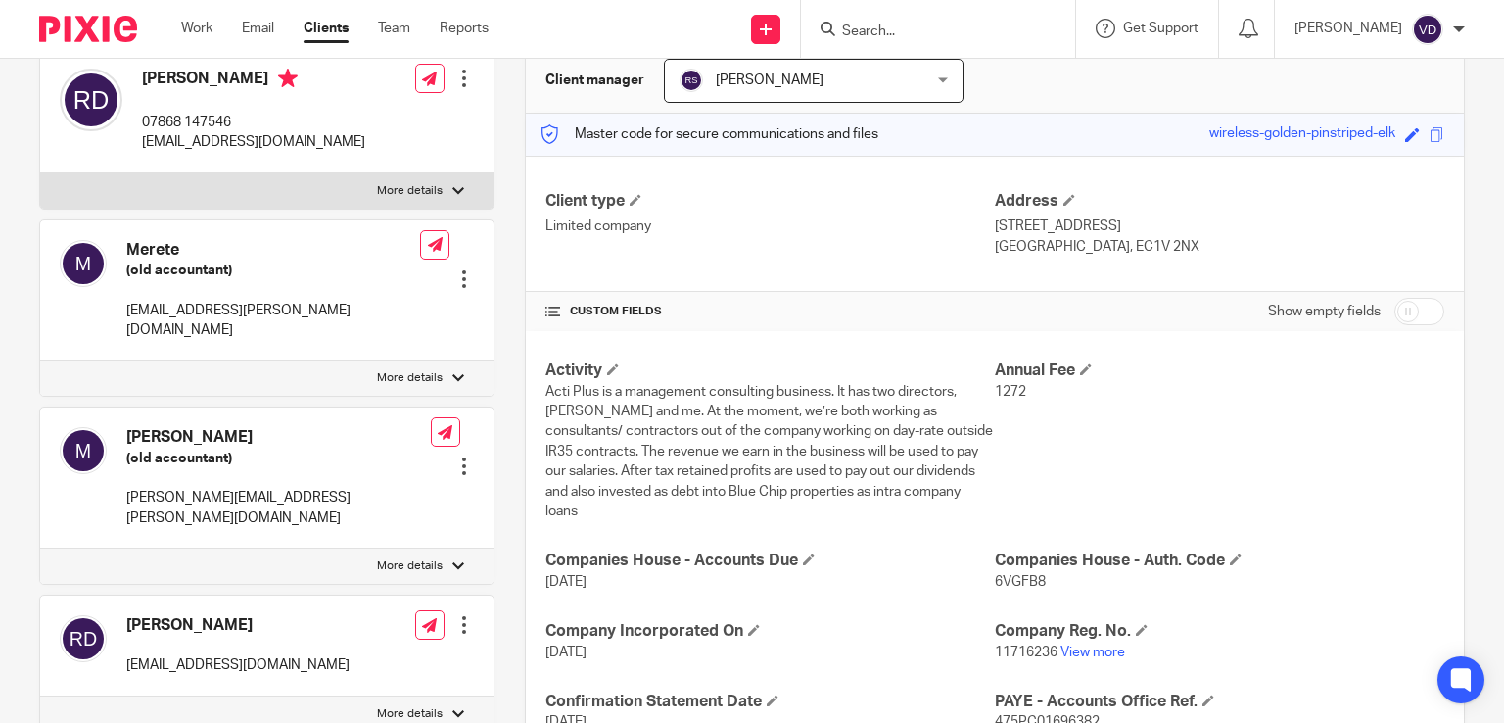
paste input "Shivalika"
type input "Shivalika"
drag, startPoint x: 934, startPoint y: 28, endPoint x: 763, endPoint y: 32, distance: 171.5
click at [763, 32] on div "Send new email Create task Add client Shivalika No results found. Try searching…" at bounding box center [1011, 29] width 986 height 58
paste input "[PERSON_NAME]"
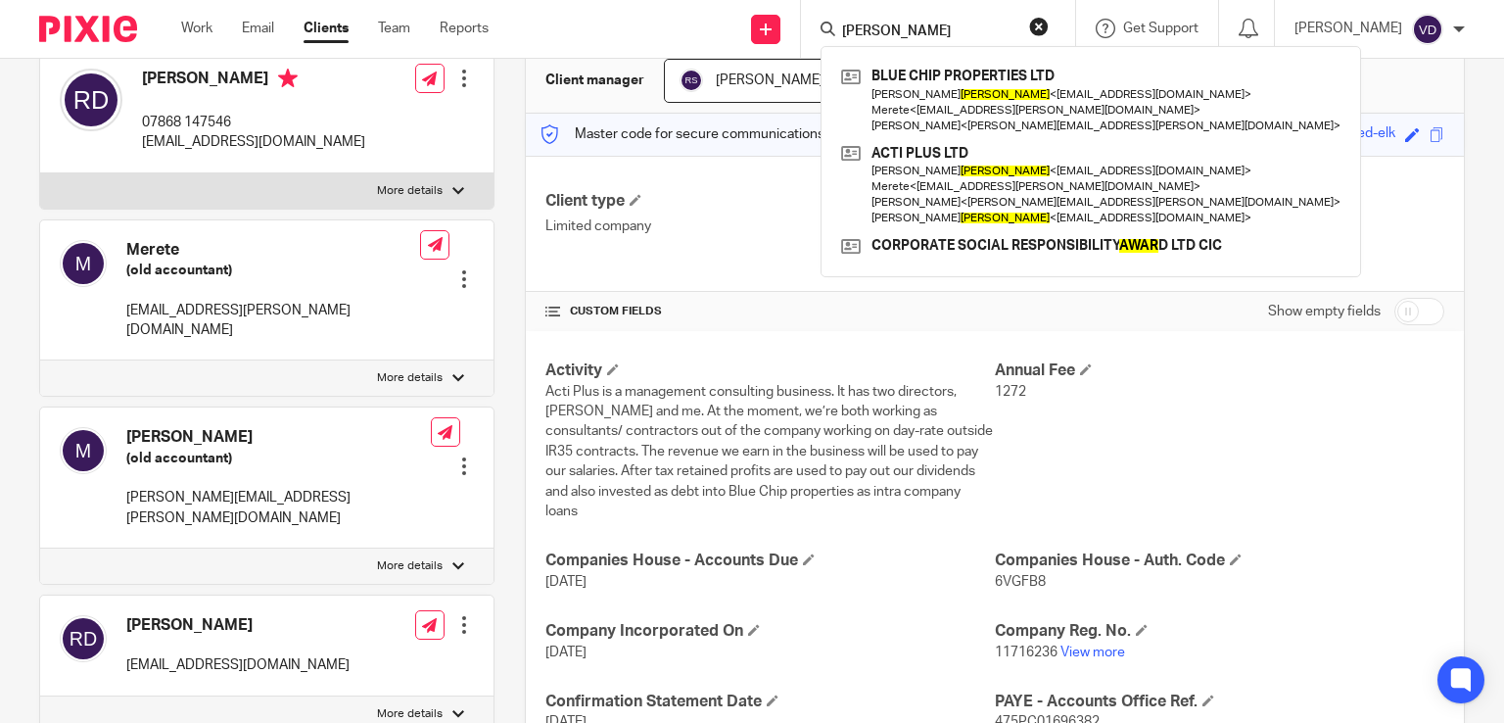
type input "[PERSON_NAME]"
drag, startPoint x: 353, startPoint y: 146, endPoint x: 140, endPoint y: 143, distance: 212.6
click at [140, 143] on div "Rishabh Dawar 07868 147546 info@bluechipproperties.co.uk Edit contact Create cl…" at bounding box center [266, 111] width 453 height 124
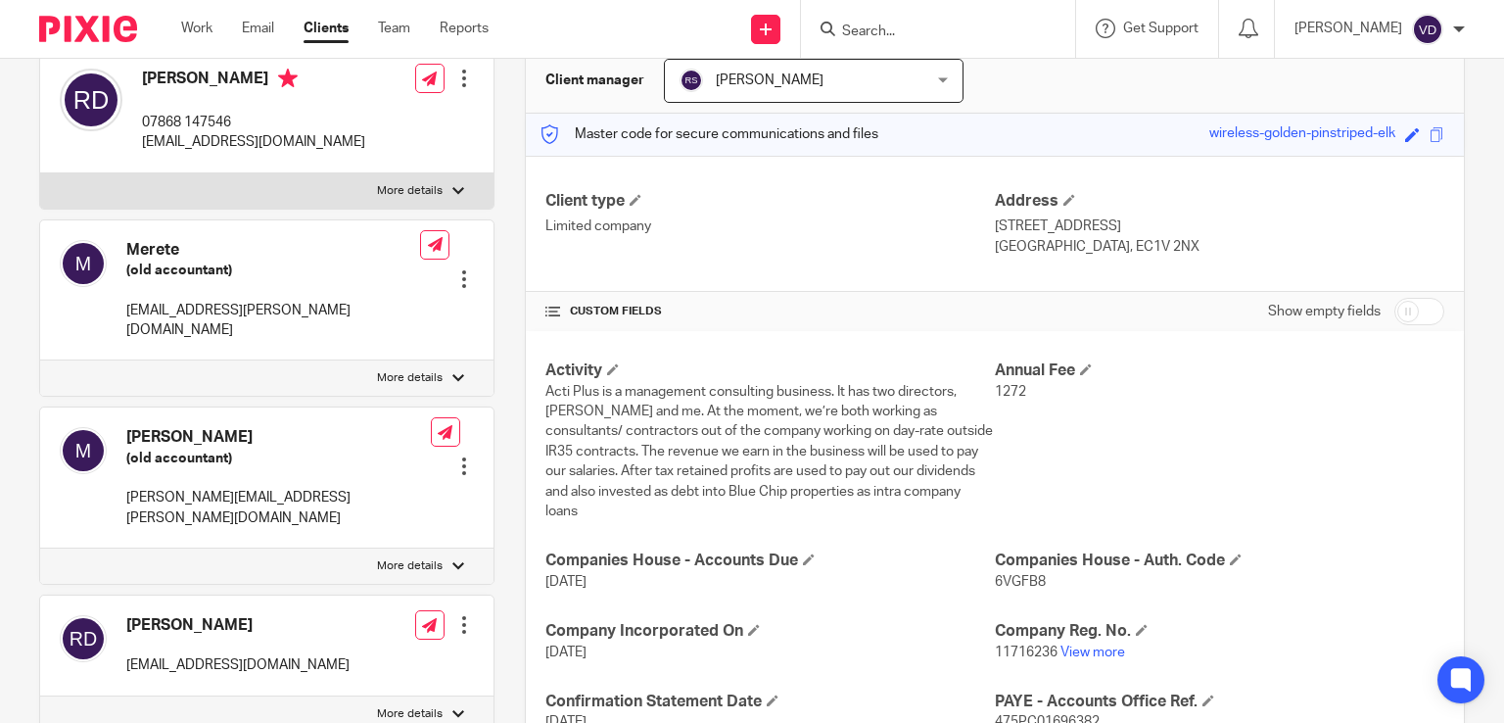
copy p "[EMAIL_ADDRESS][DOMAIN_NAME]"
click at [887, 28] on input "Search" at bounding box center [928, 33] width 176 height 18
paste input "De Schivanovits"
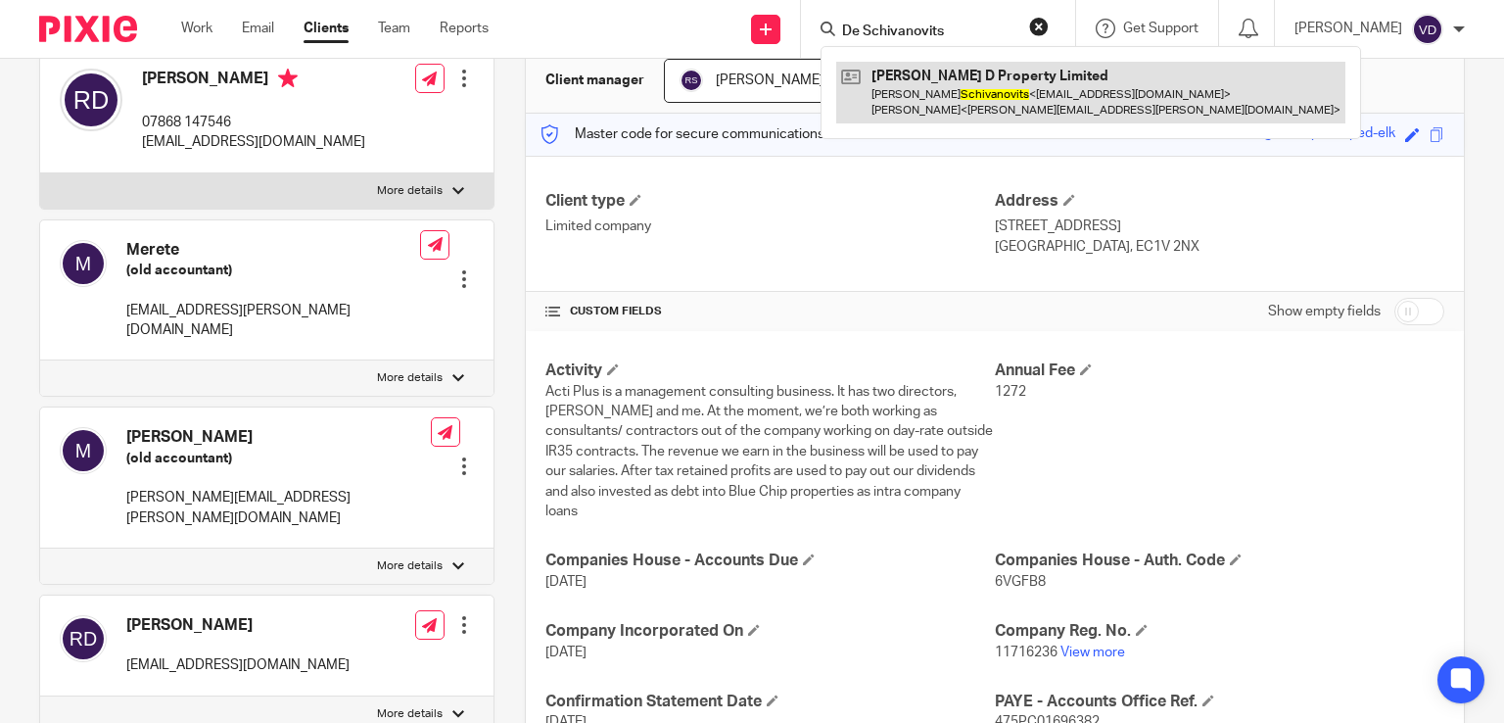
type input "De Schivanovits"
click at [990, 100] on link at bounding box center [1090, 92] width 509 height 61
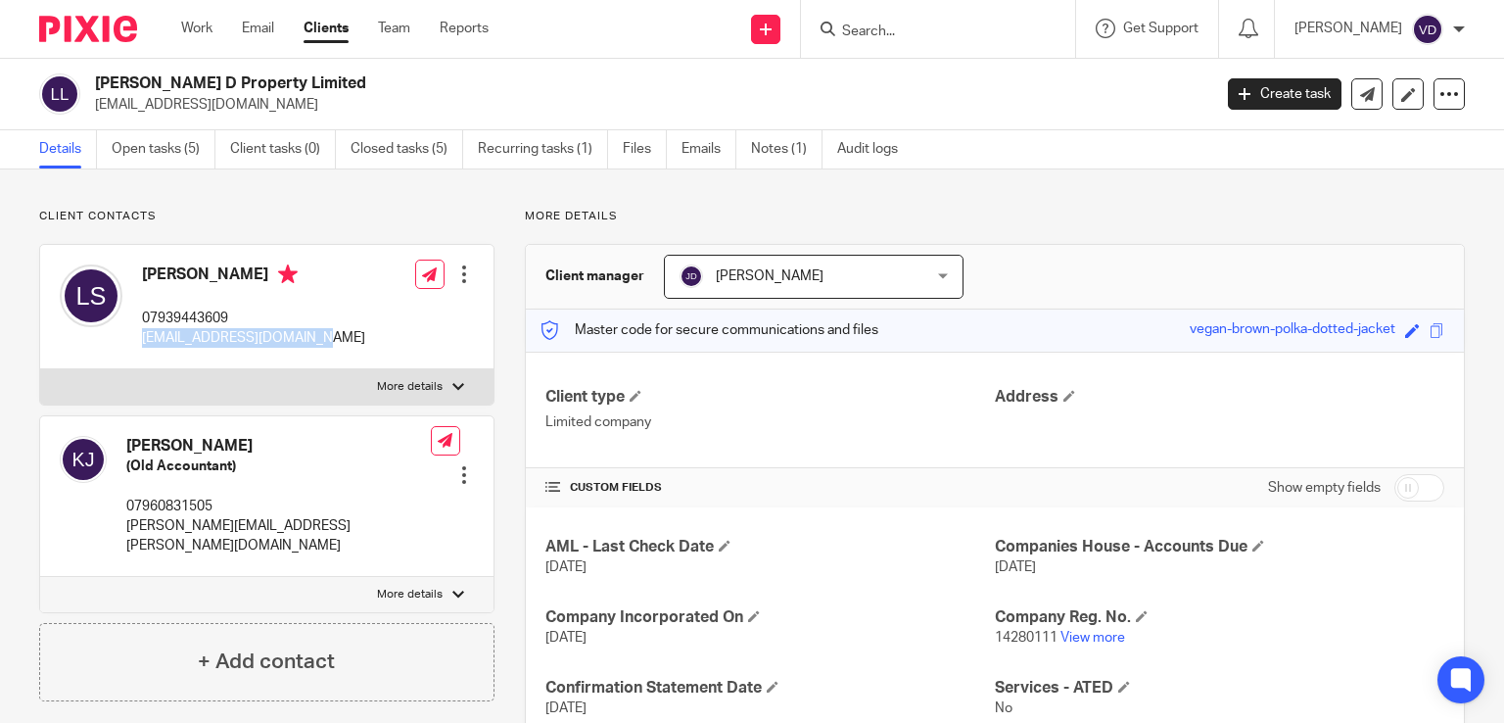
drag, startPoint x: 323, startPoint y: 356, endPoint x: 134, endPoint y: 353, distance: 189.1
click at [134, 353] on div "[PERSON_NAME] 07939443609 [EMAIL_ADDRESS][DOMAIN_NAME]" at bounding box center [213, 307] width 306 height 104
copy p "[EMAIL_ADDRESS][DOMAIN_NAME]"
